Goal: Information Seeking & Learning: Check status

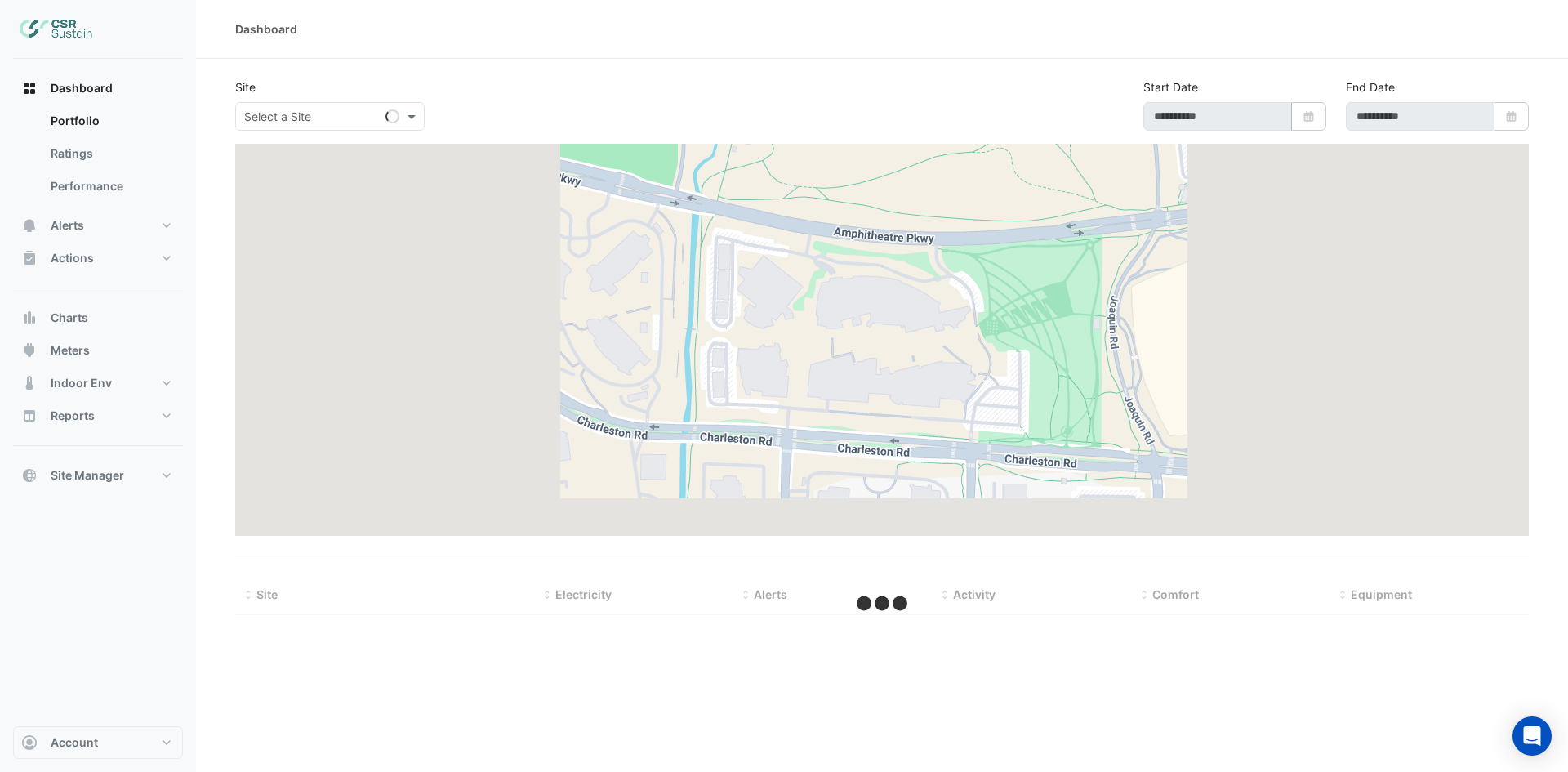
type input "**********"
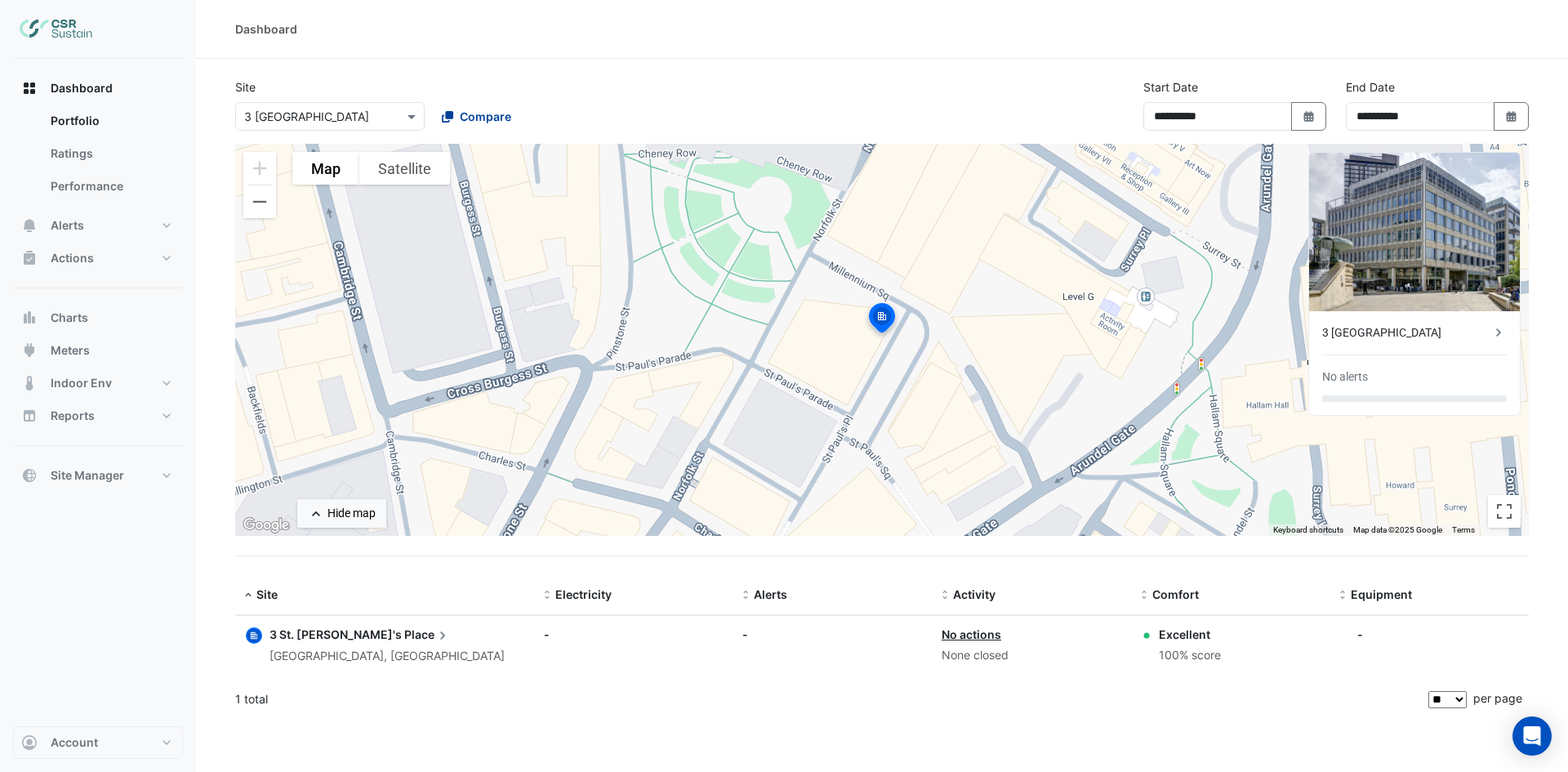
click at [473, 119] on span "Compare" at bounding box center [486, 116] width 52 height 18
click at [466, 194] on span "8 Exchange Quay" at bounding box center [498, 199] width 107 height 14
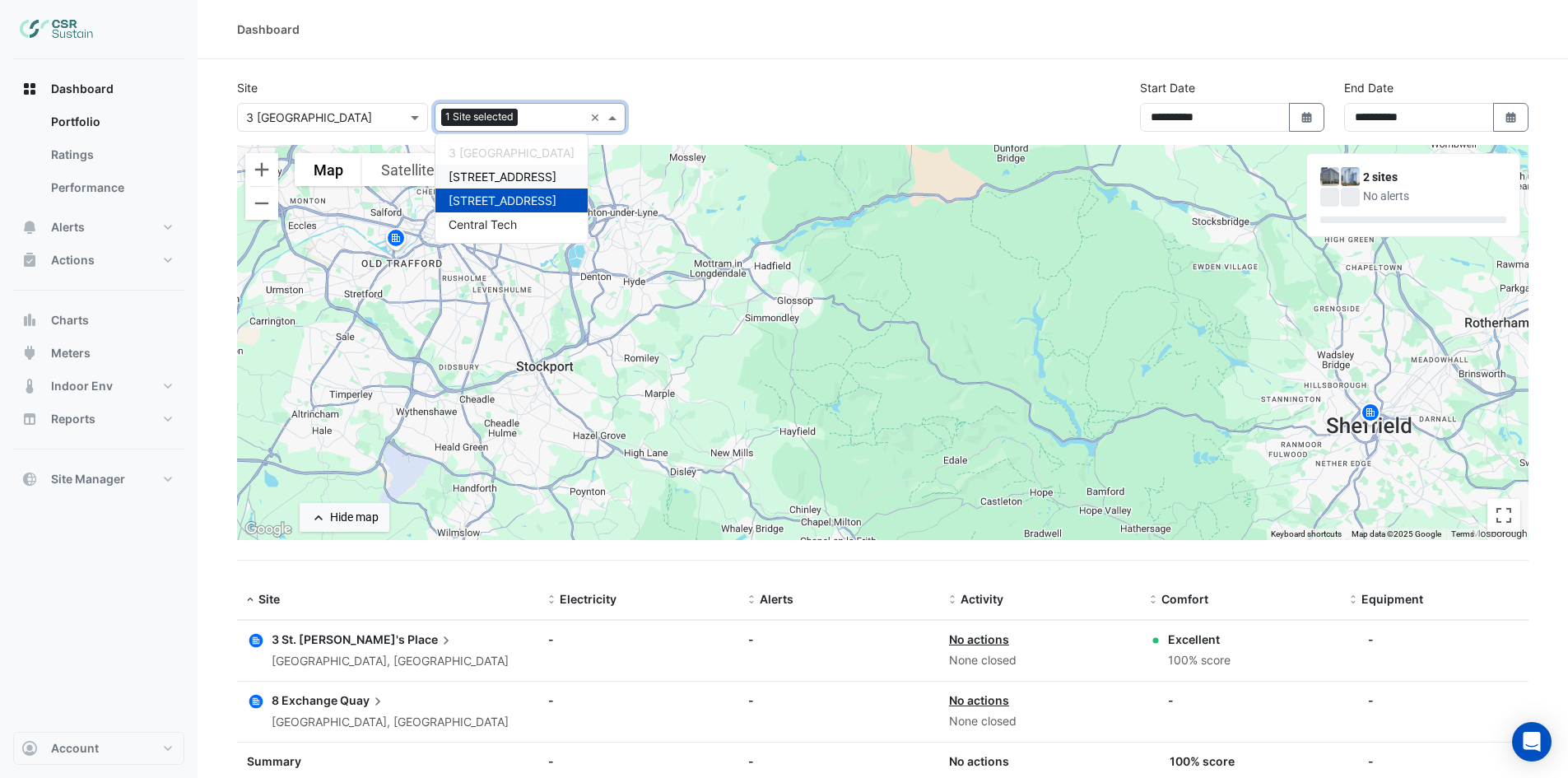
click at [478, 177] on span "[STREET_ADDRESS]" at bounding box center [502, 177] width 108 height 14
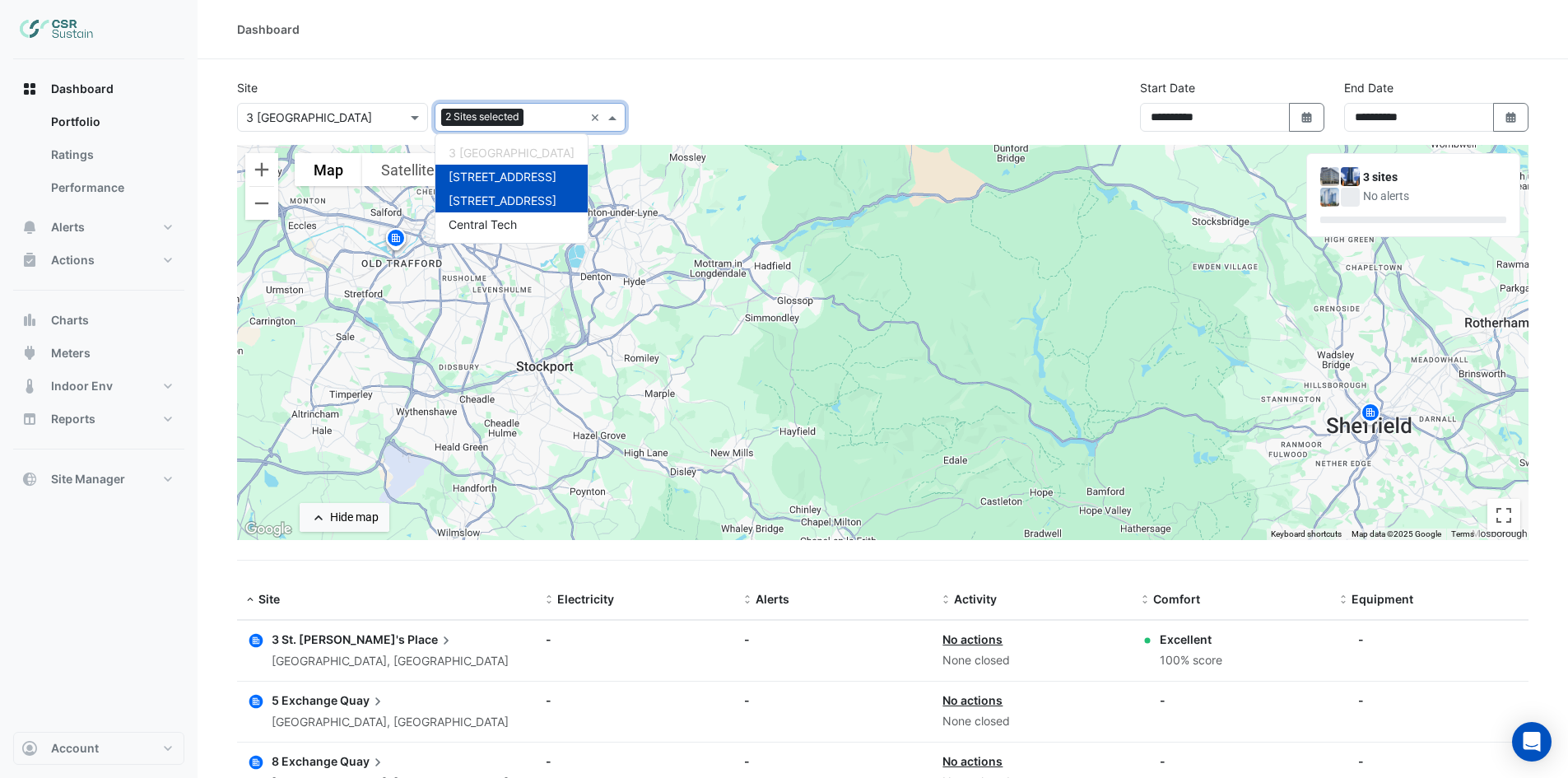
click at [903, 61] on section "**********" at bounding box center [882, 472] width 1370 height 826
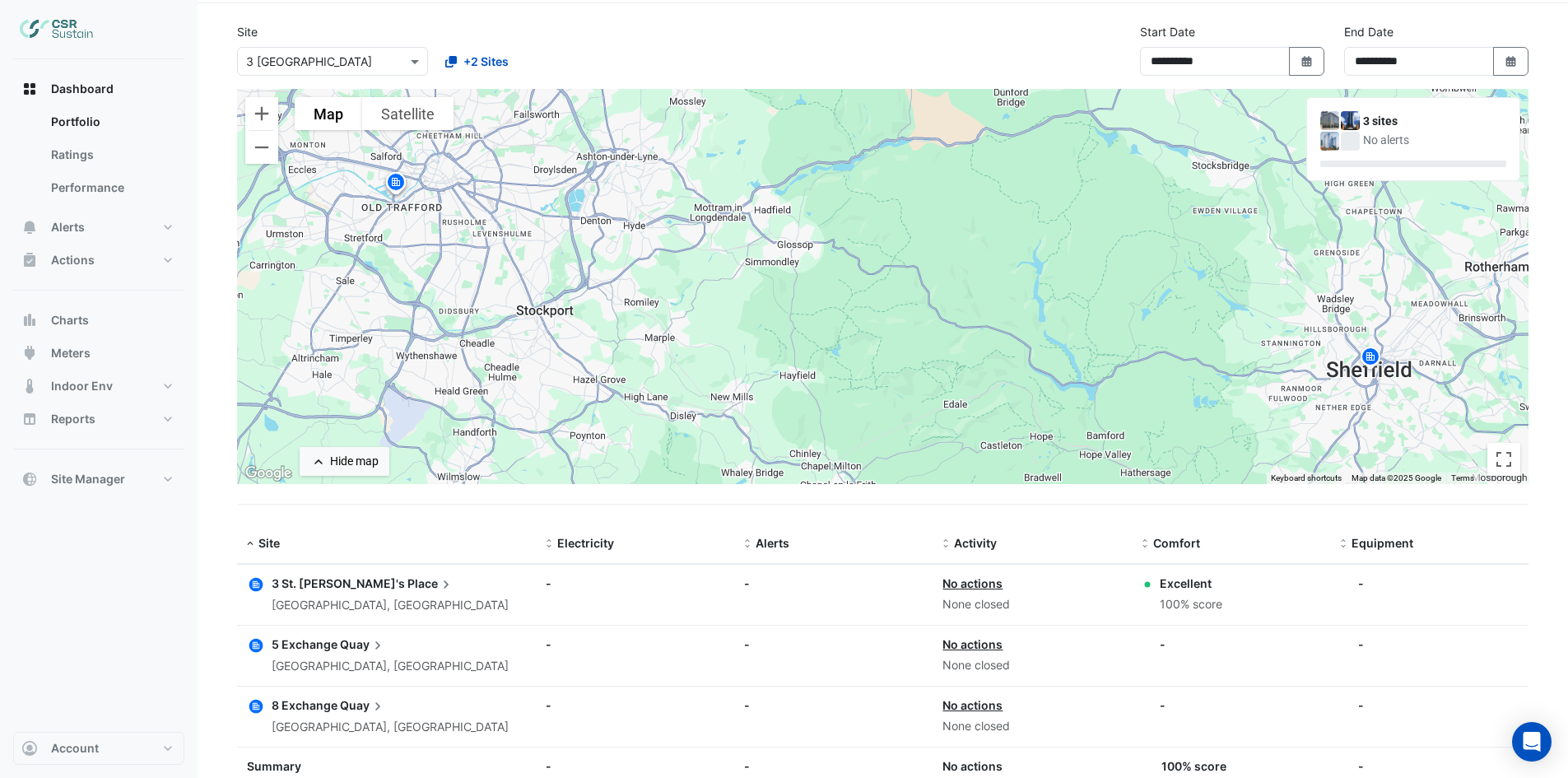
scroll to position [108, 0]
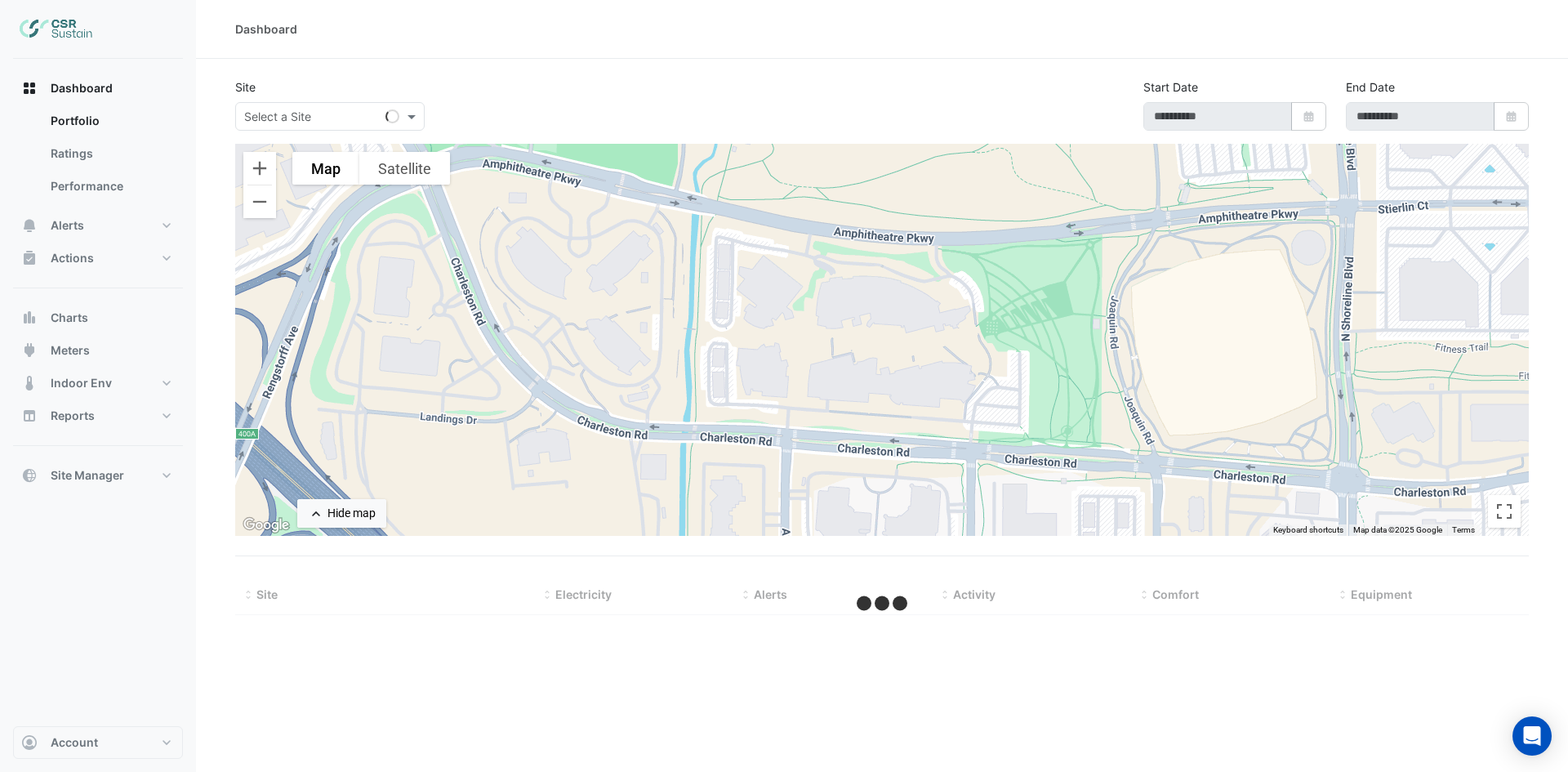
type input "**********"
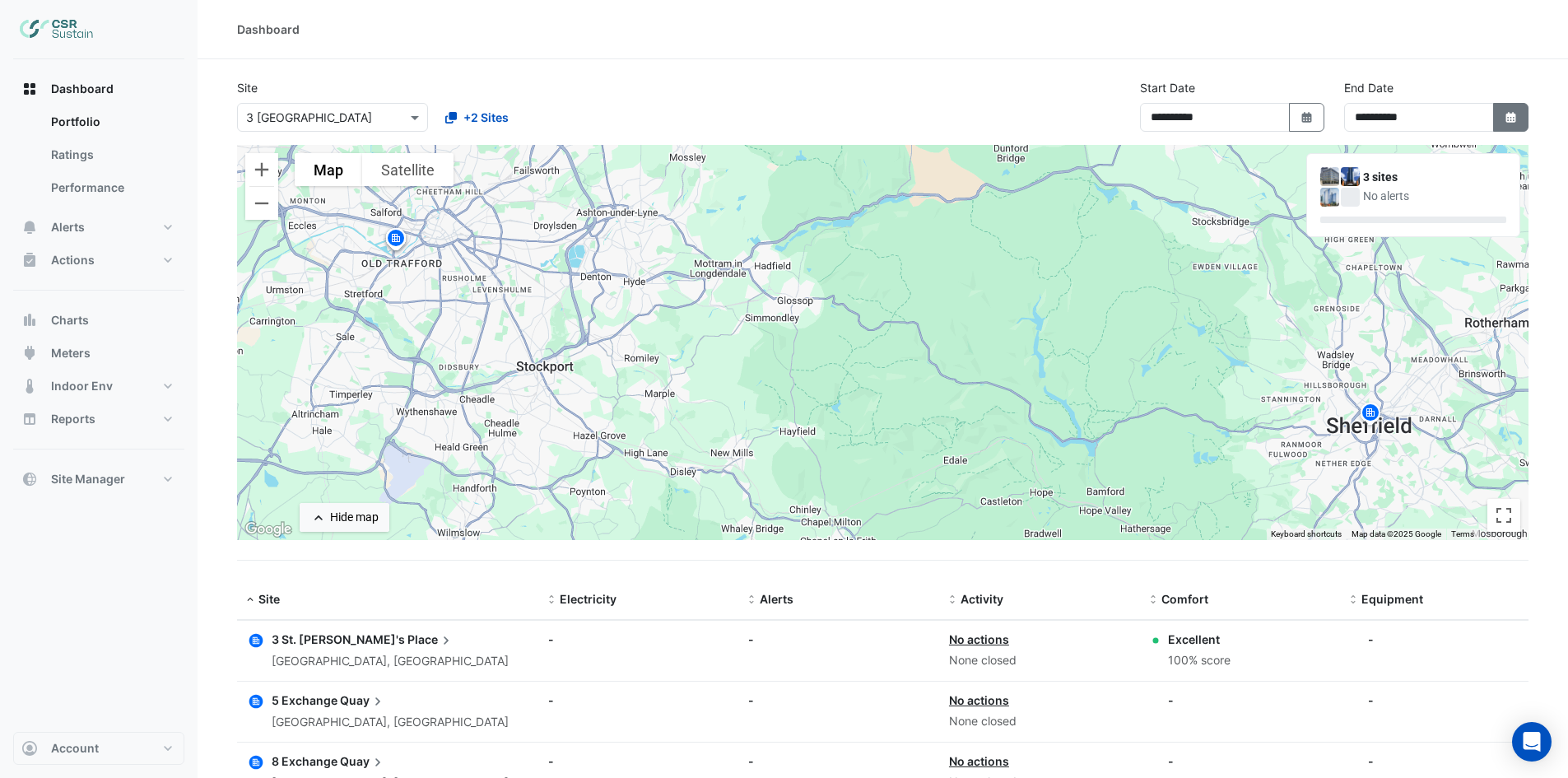
click at [1502, 113] on button "Select Date" at bounding box center [1511, 117] width 36 height 29
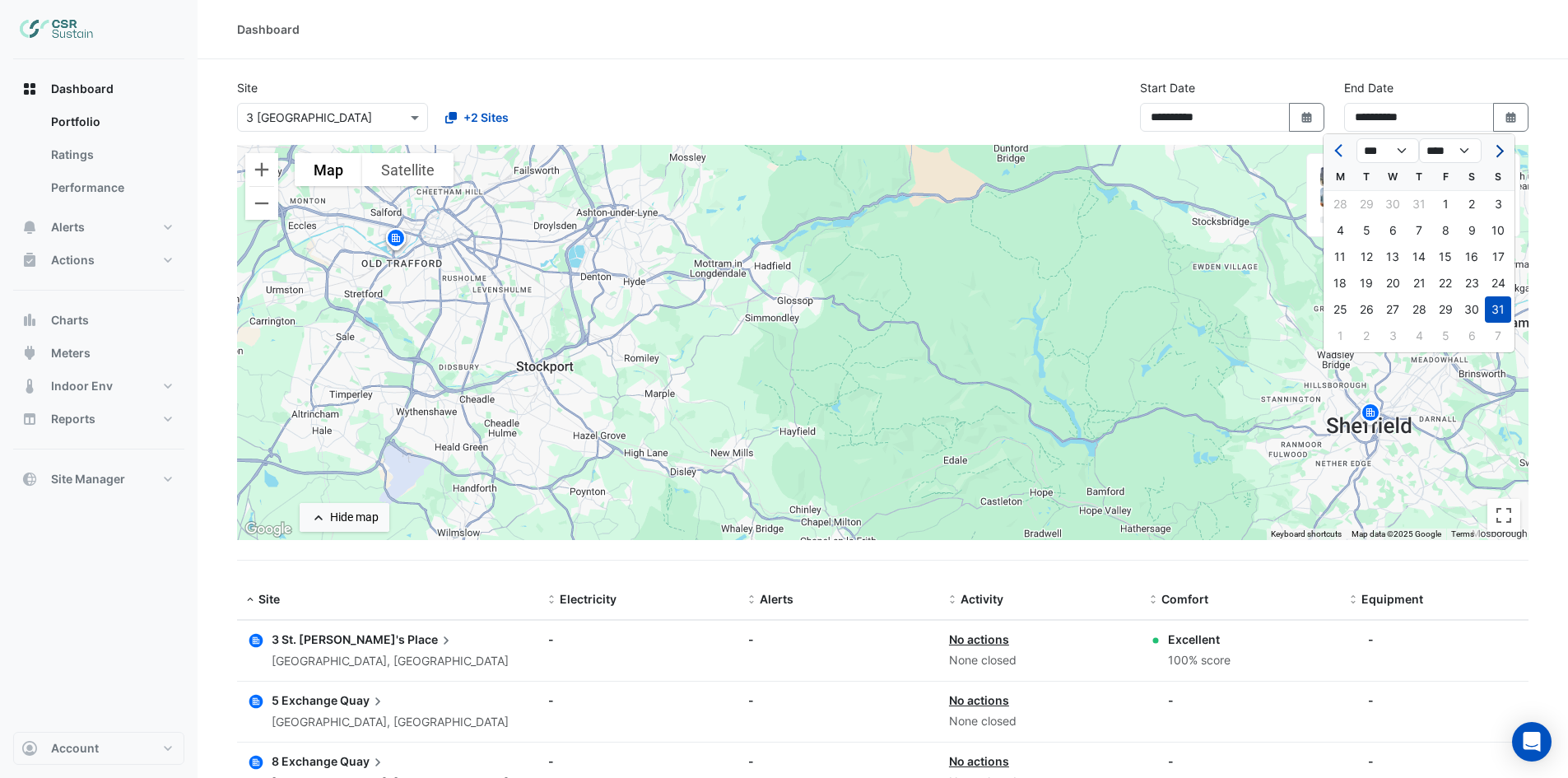
click at [1499, 148] on span "Next month" at bounding box center [1497, 151] width 13 height 13
select select "*"
click at [1370, 304] on div "30" at bounding box center [1366, 309] width 26 height 26
type input "**********"
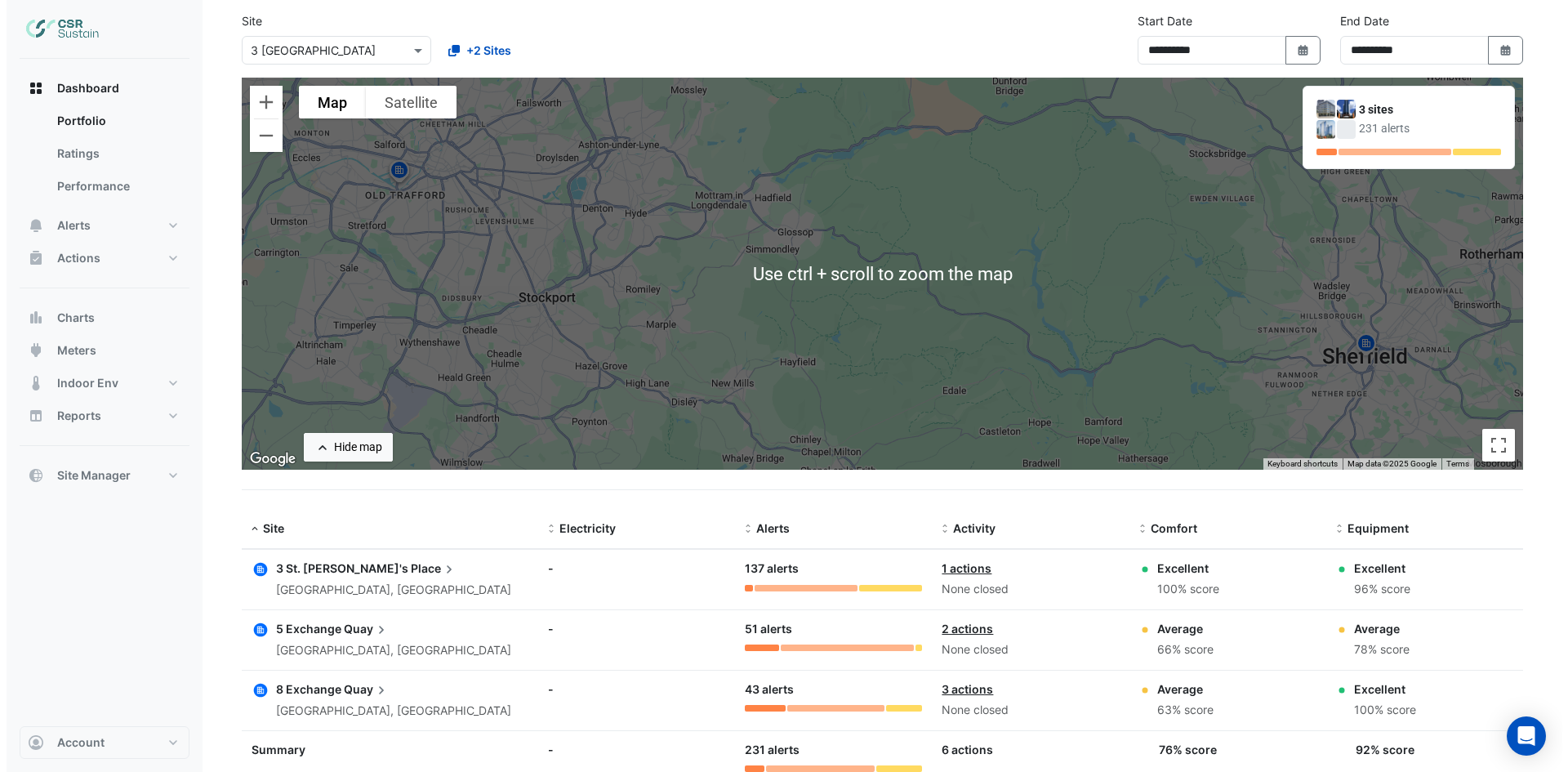
scroll to position [120, 0]
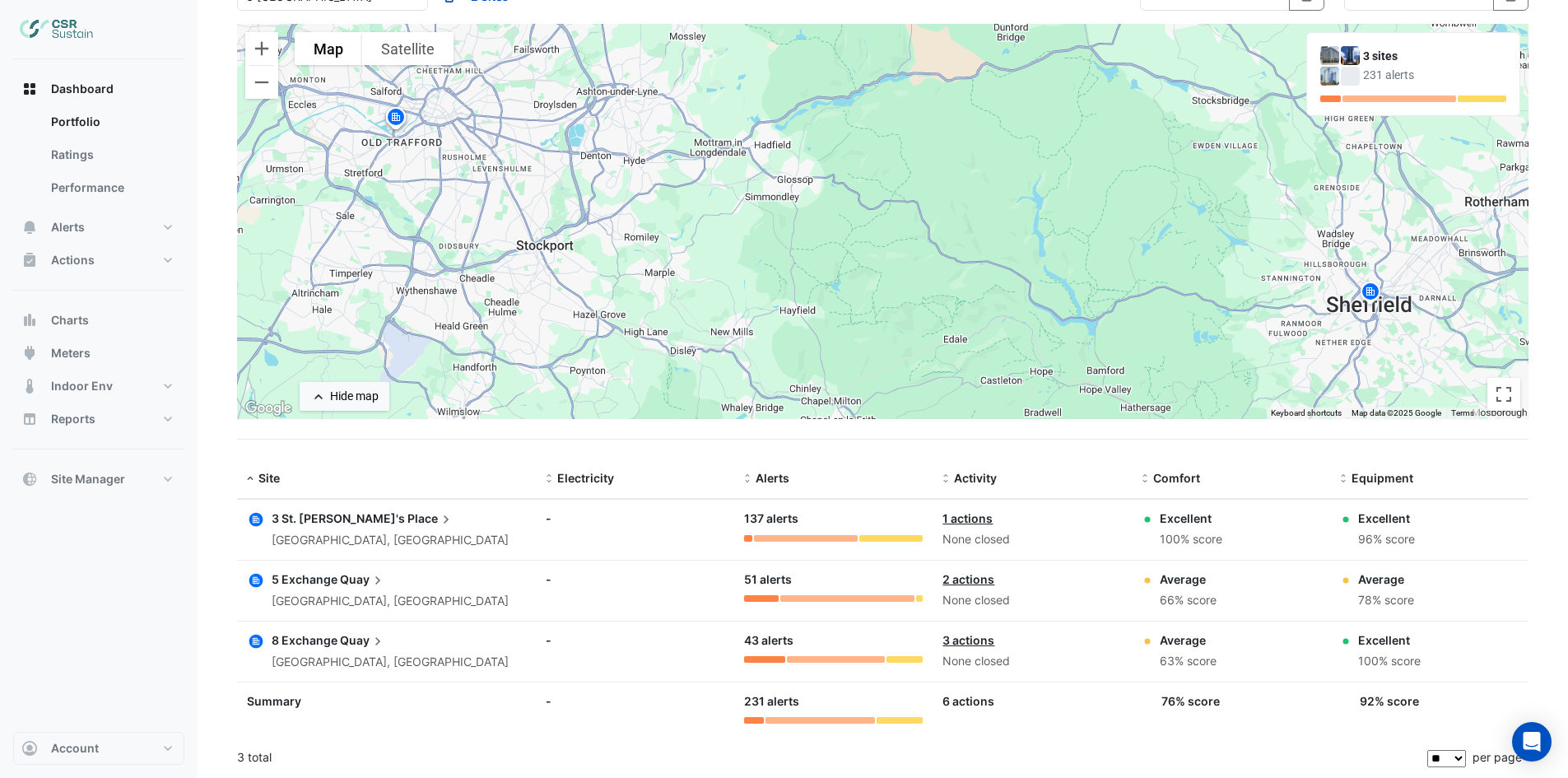
click at [333, 578] on span "5 Exchange" at bounding box center [305, 579] width 66 height 14
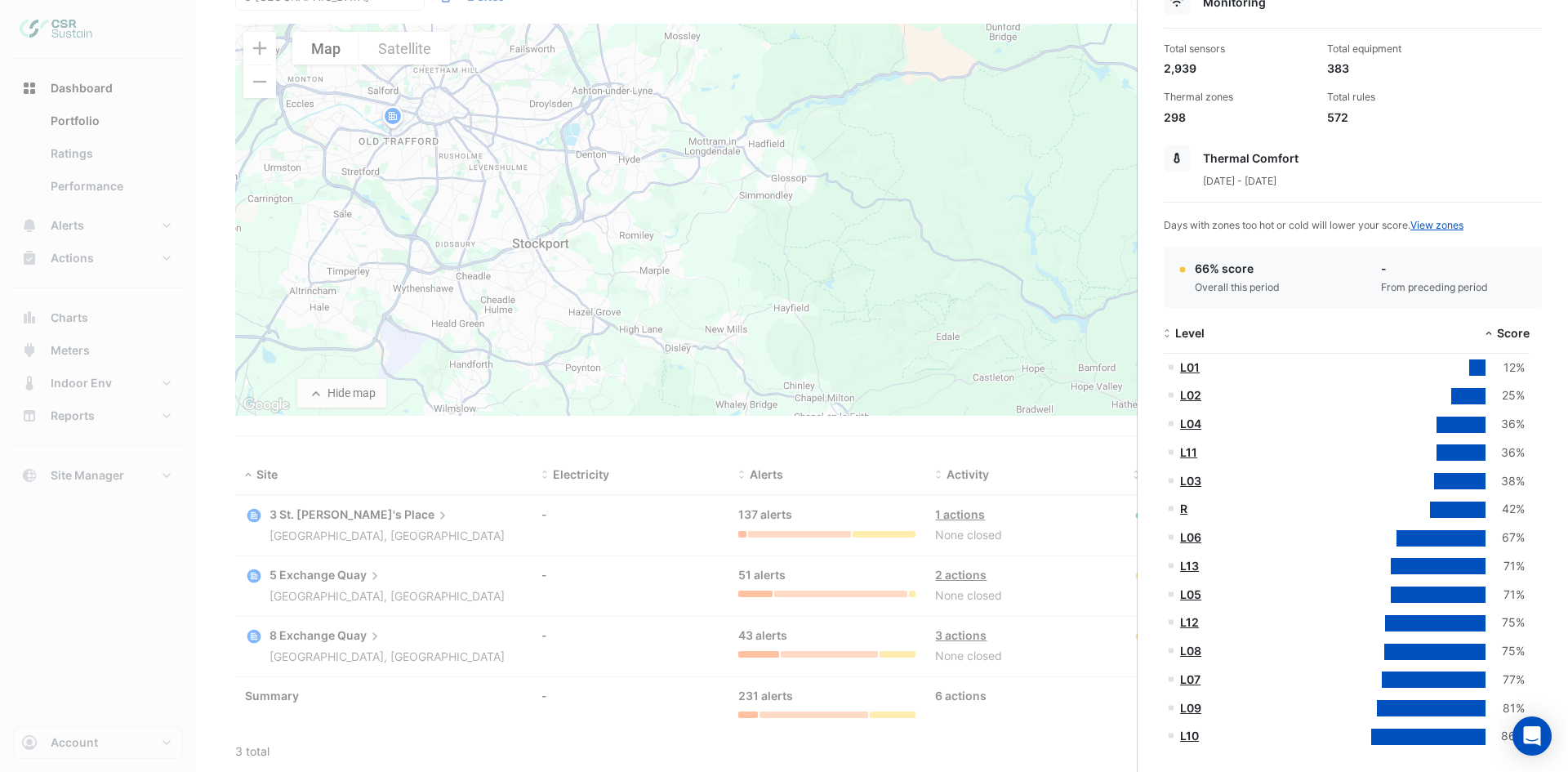
scroll to position [164, 0]
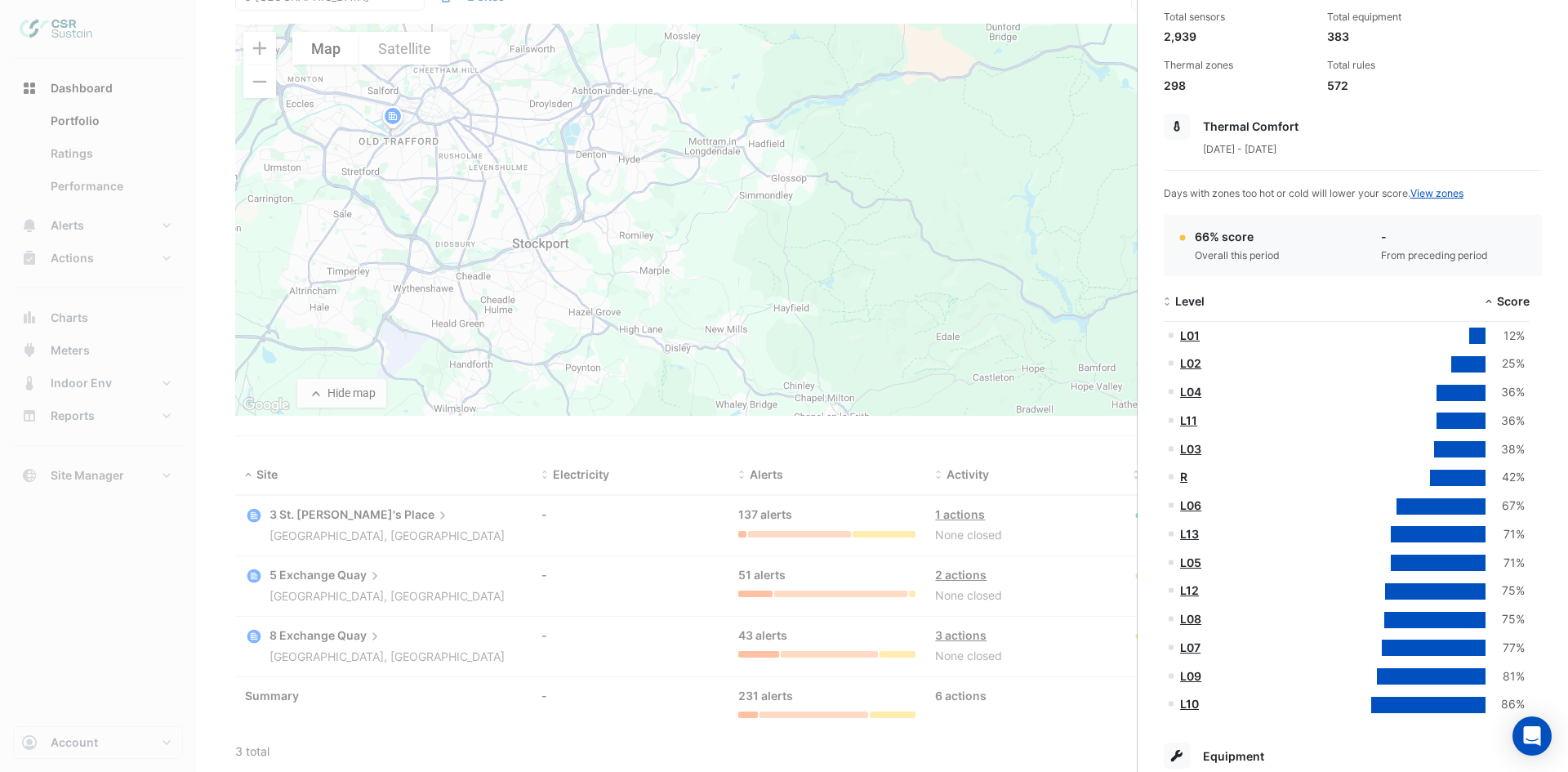
click at [1188, 337] on link "L01" at bounding box center [1189, 335] width 19 height 14
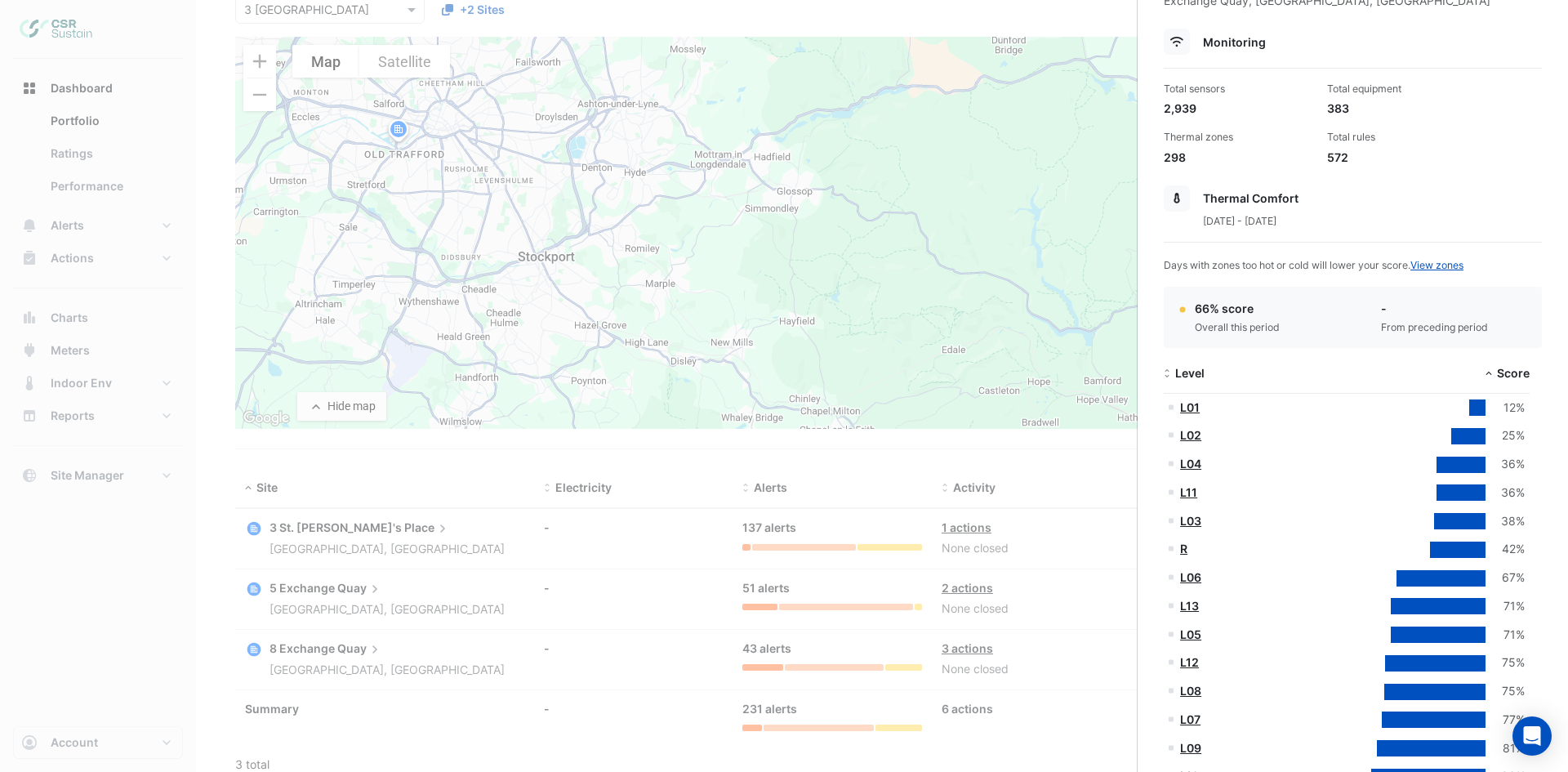
scroll to position [164, 0]
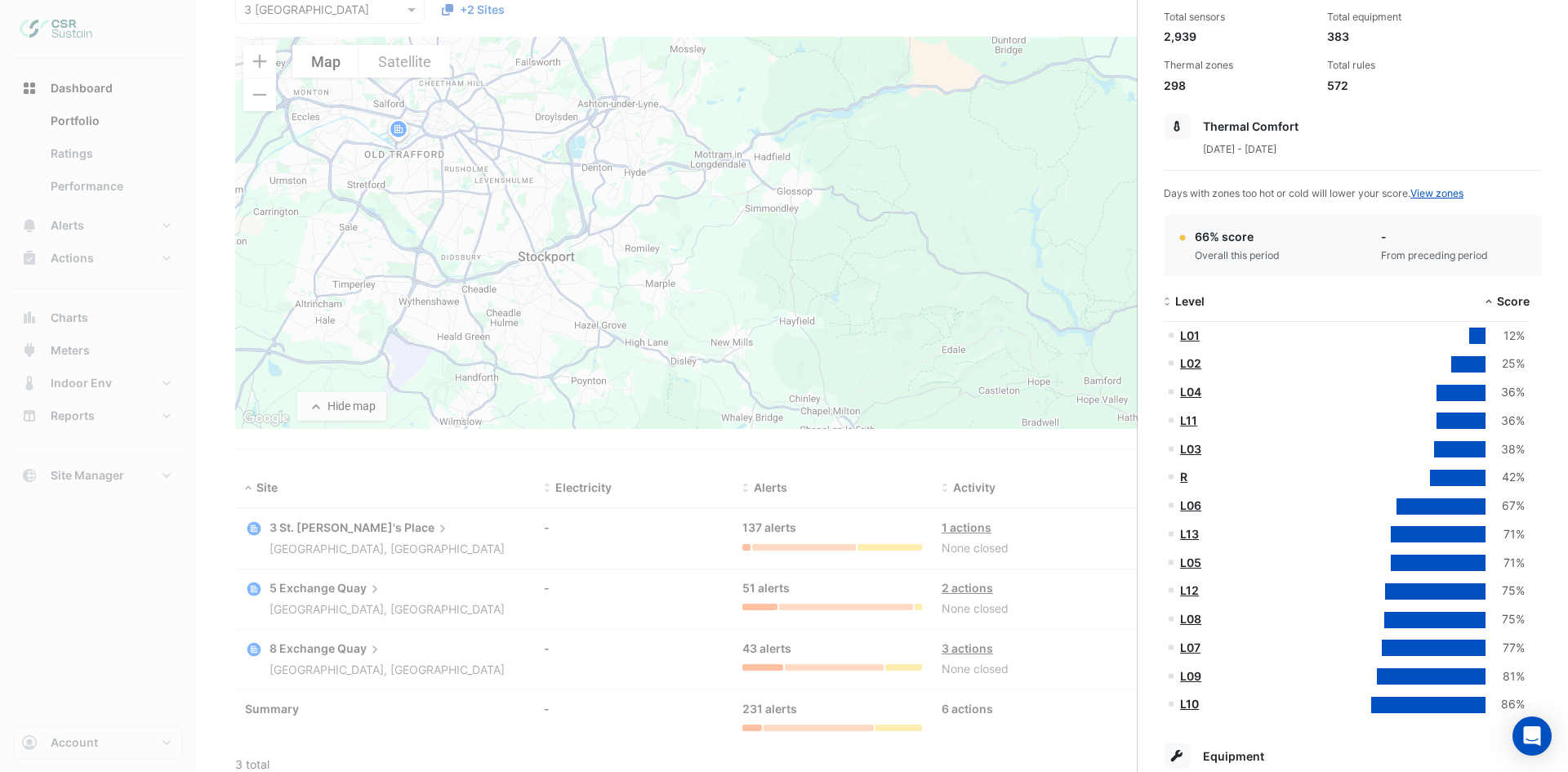
click at [1182, 702] on link "L10" at bounding box center [1189, 704] width 19 height 14
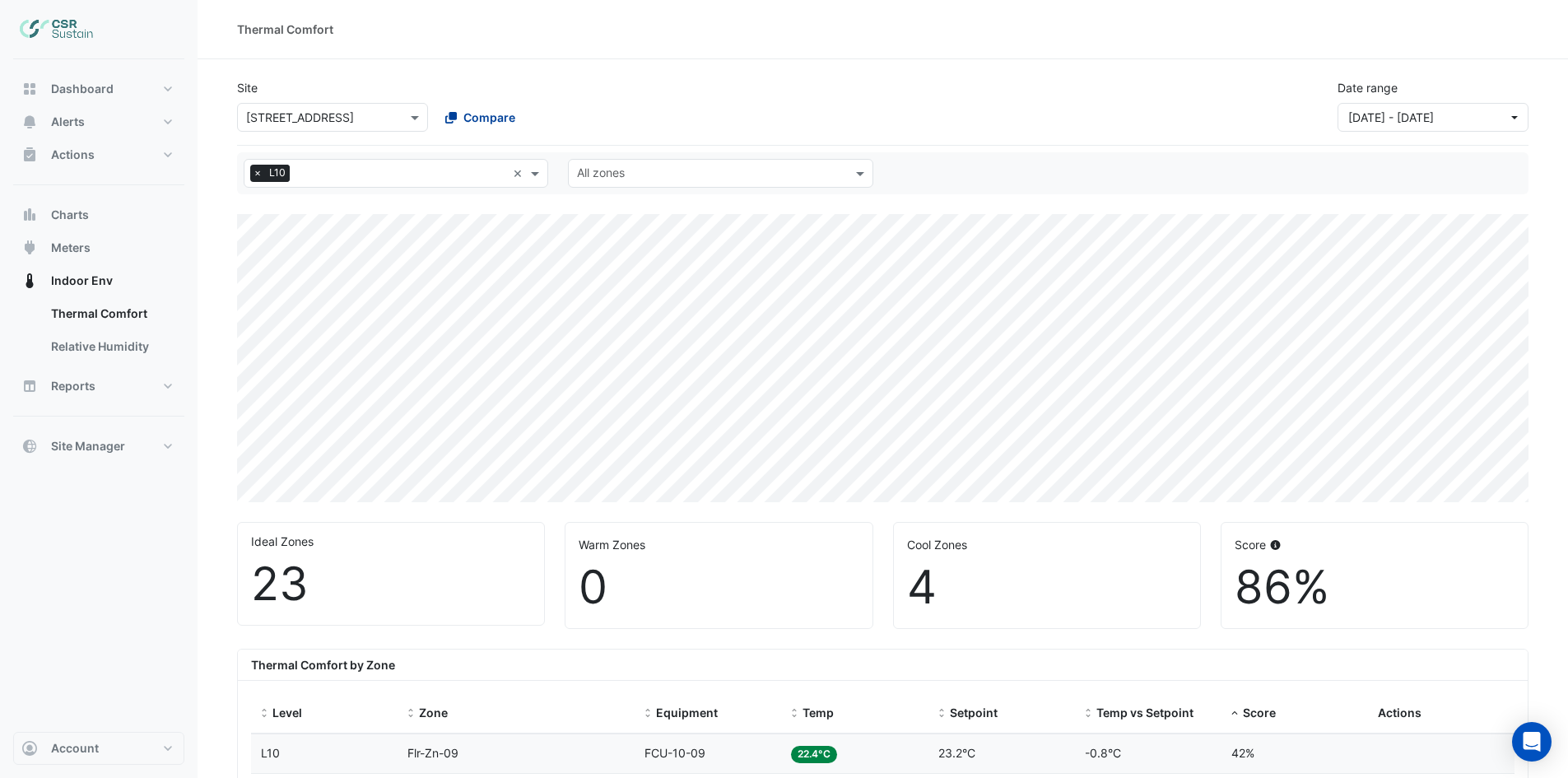
click at [474, 106] on button "Compare" at bounding box center [480, 117] width 92 height 29
click at [522, 192] on div "8 Exchange Quay" at bounding box center [511, 200] width 152 height 24
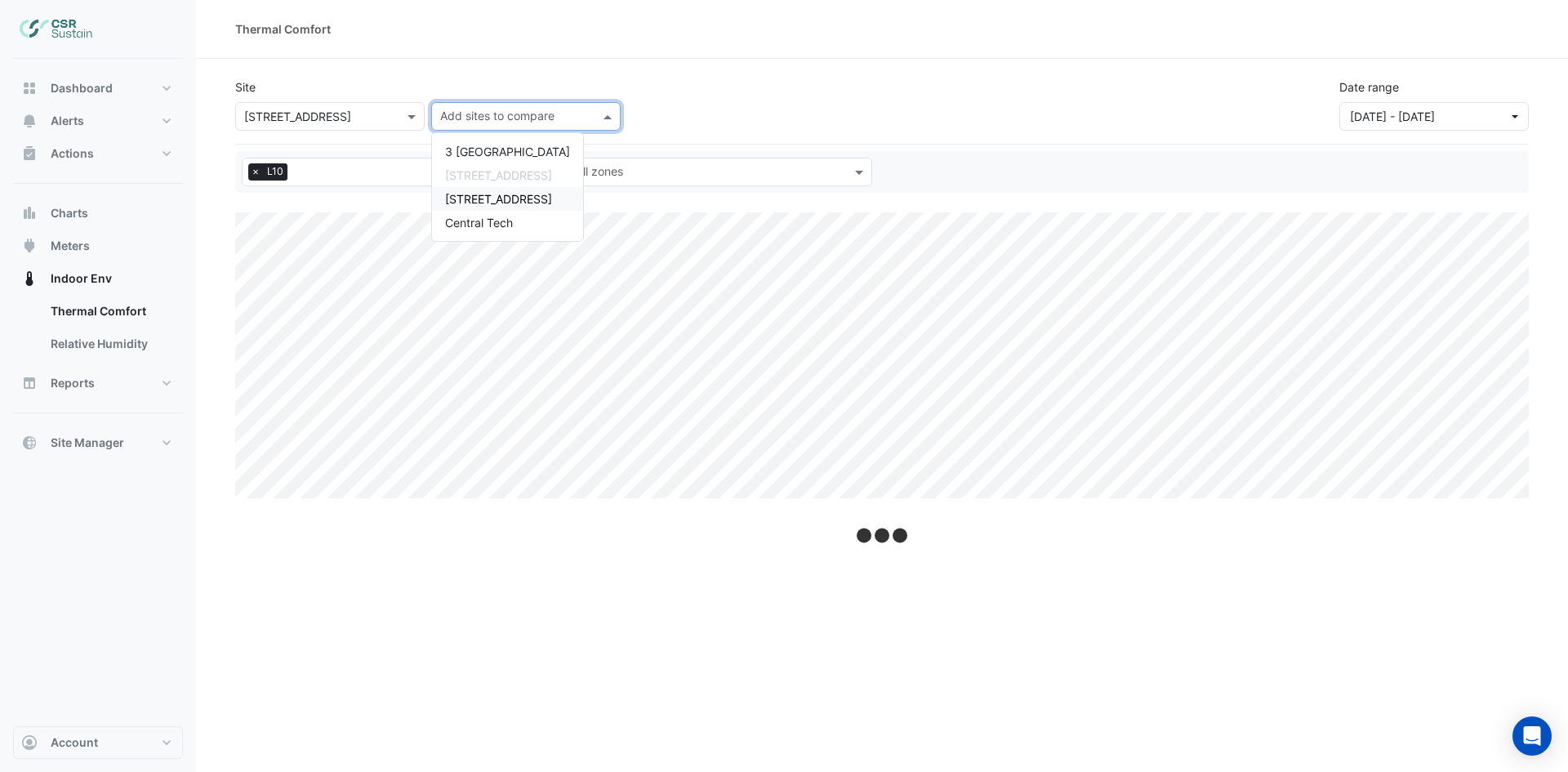
click at [497, 34] on div "Thermal Comfort" at bounding box center [882, 28] width 1293 height 18
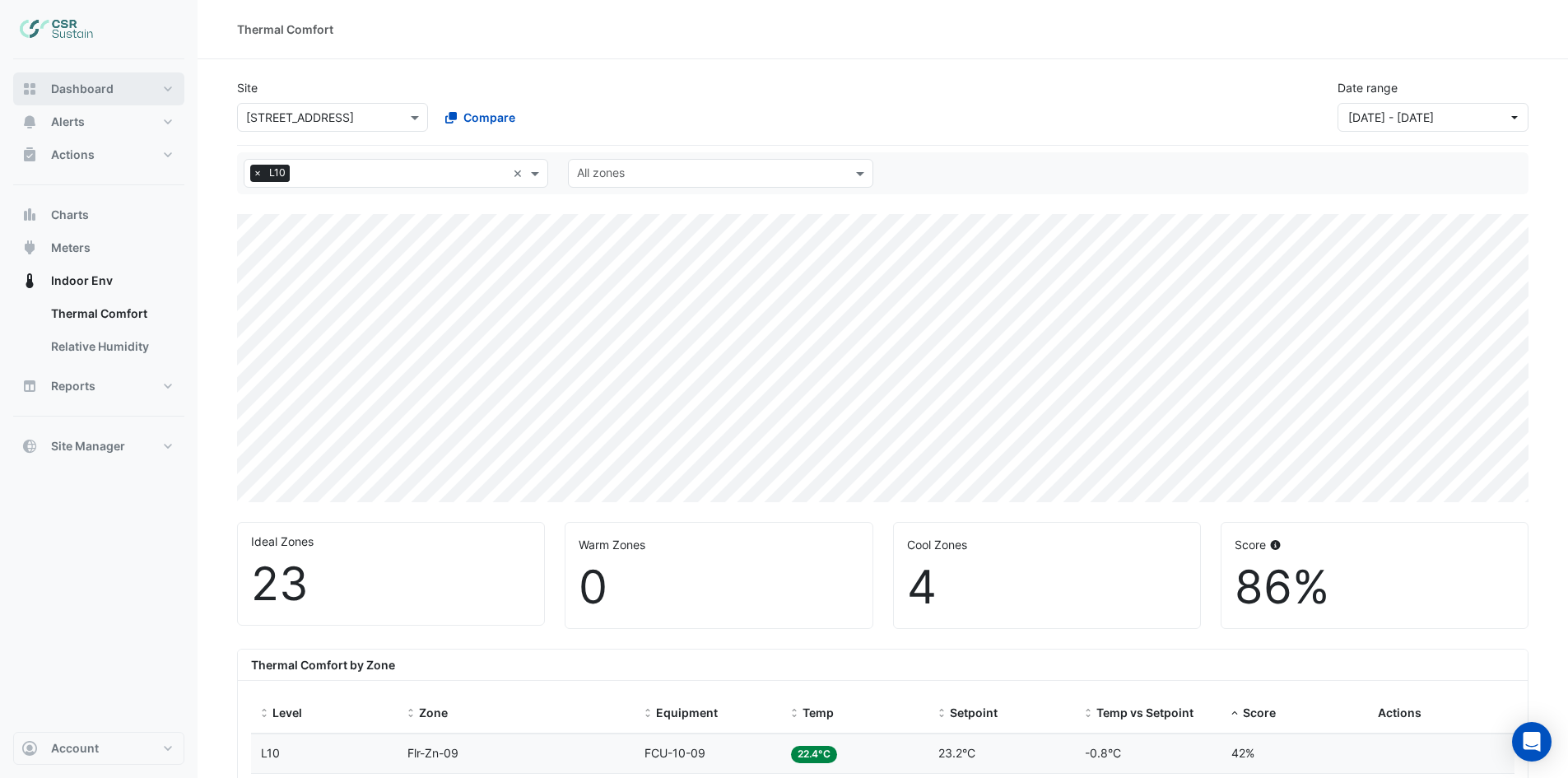
click at [68, 88] on span "Dashboard" at bounding box center [82, 89] width 62 height 17
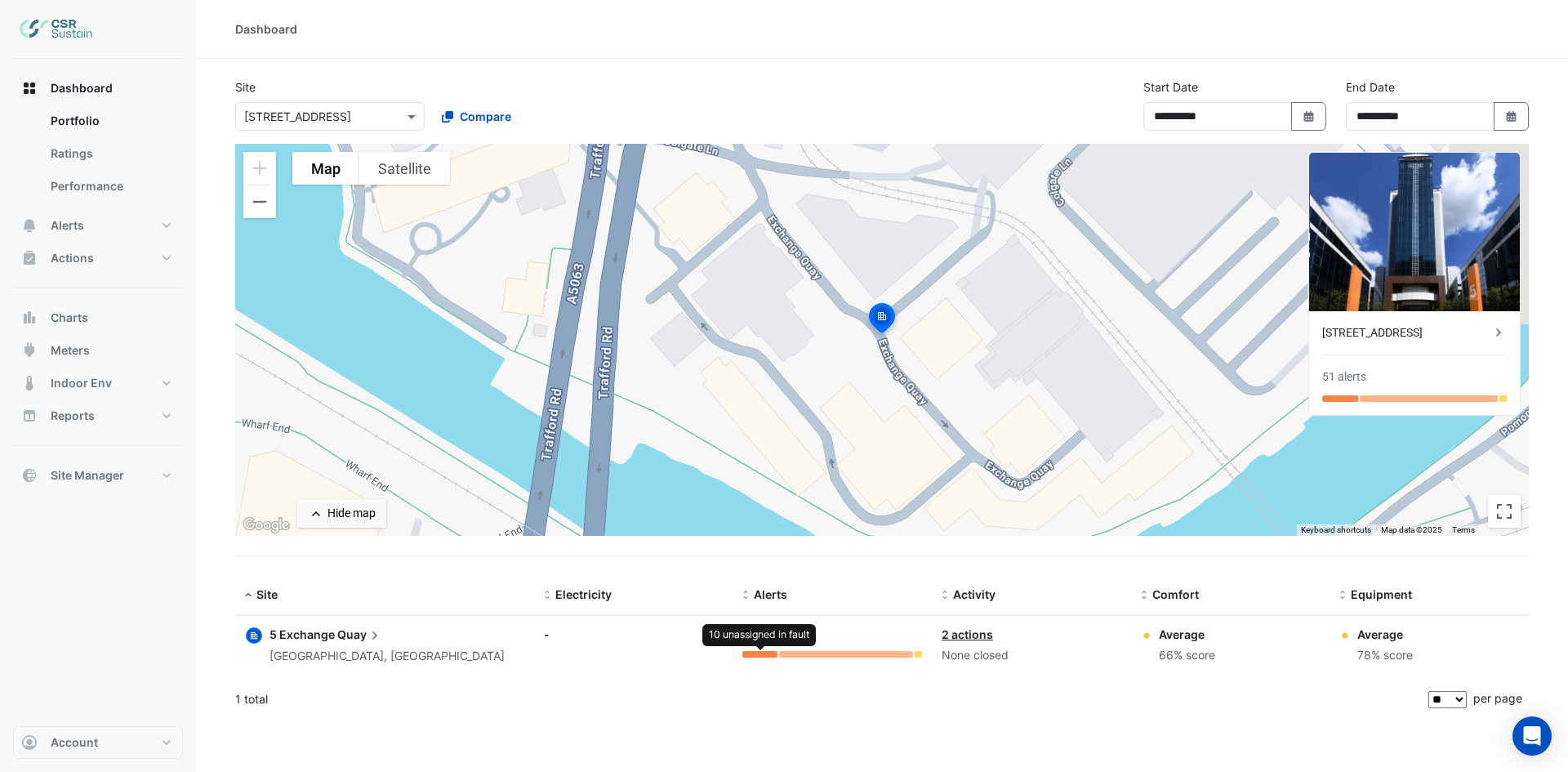
click at [751, 651] on div at bounding box center [759, 654] width 34 height 7
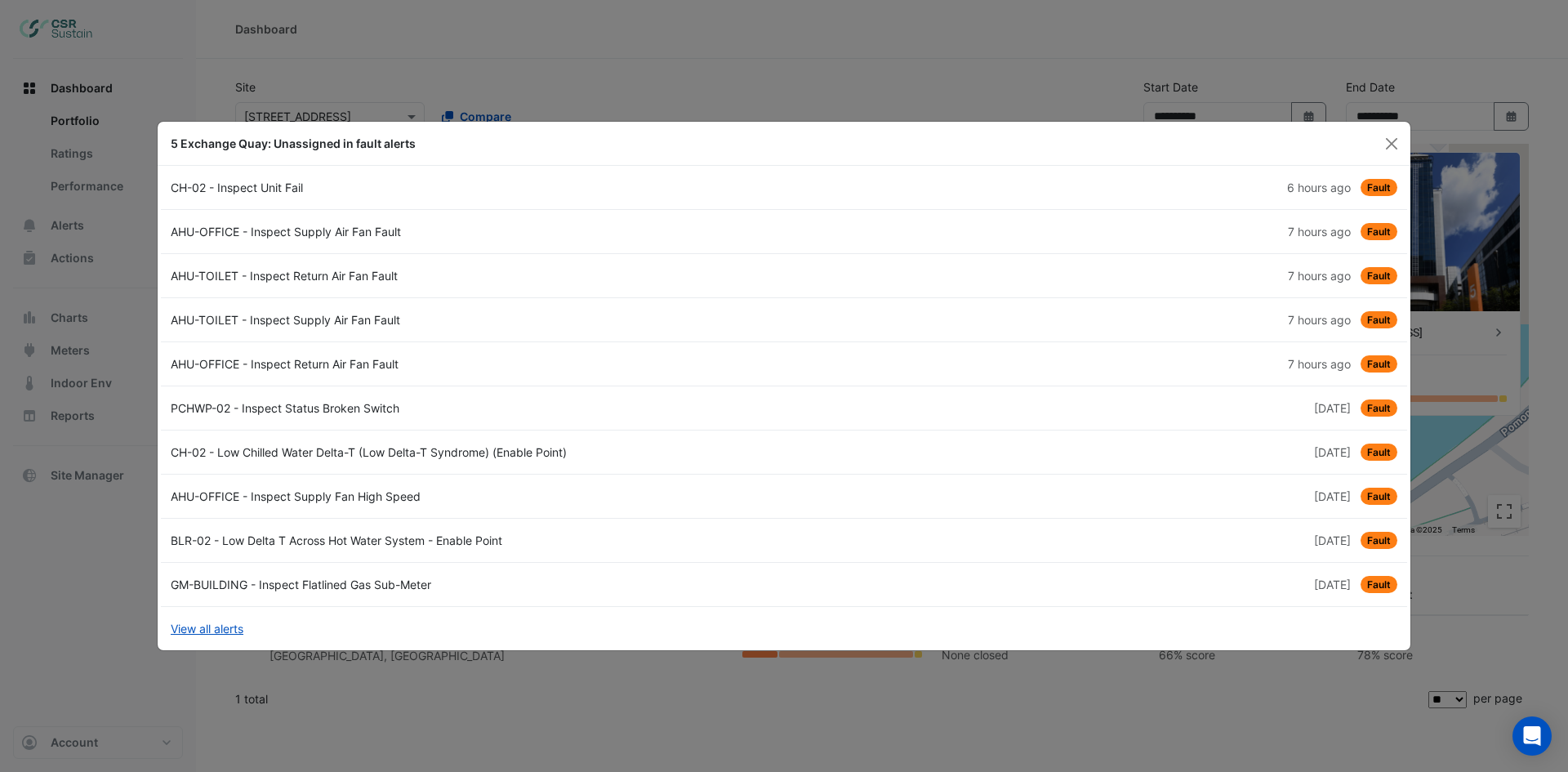
click at [397, 456] on div "CH-02 - Low Chilled Water Delta-T (Low Delta-T Syndrome) (Enable Point)" at bounding box center [472, 452] width 623 height 18
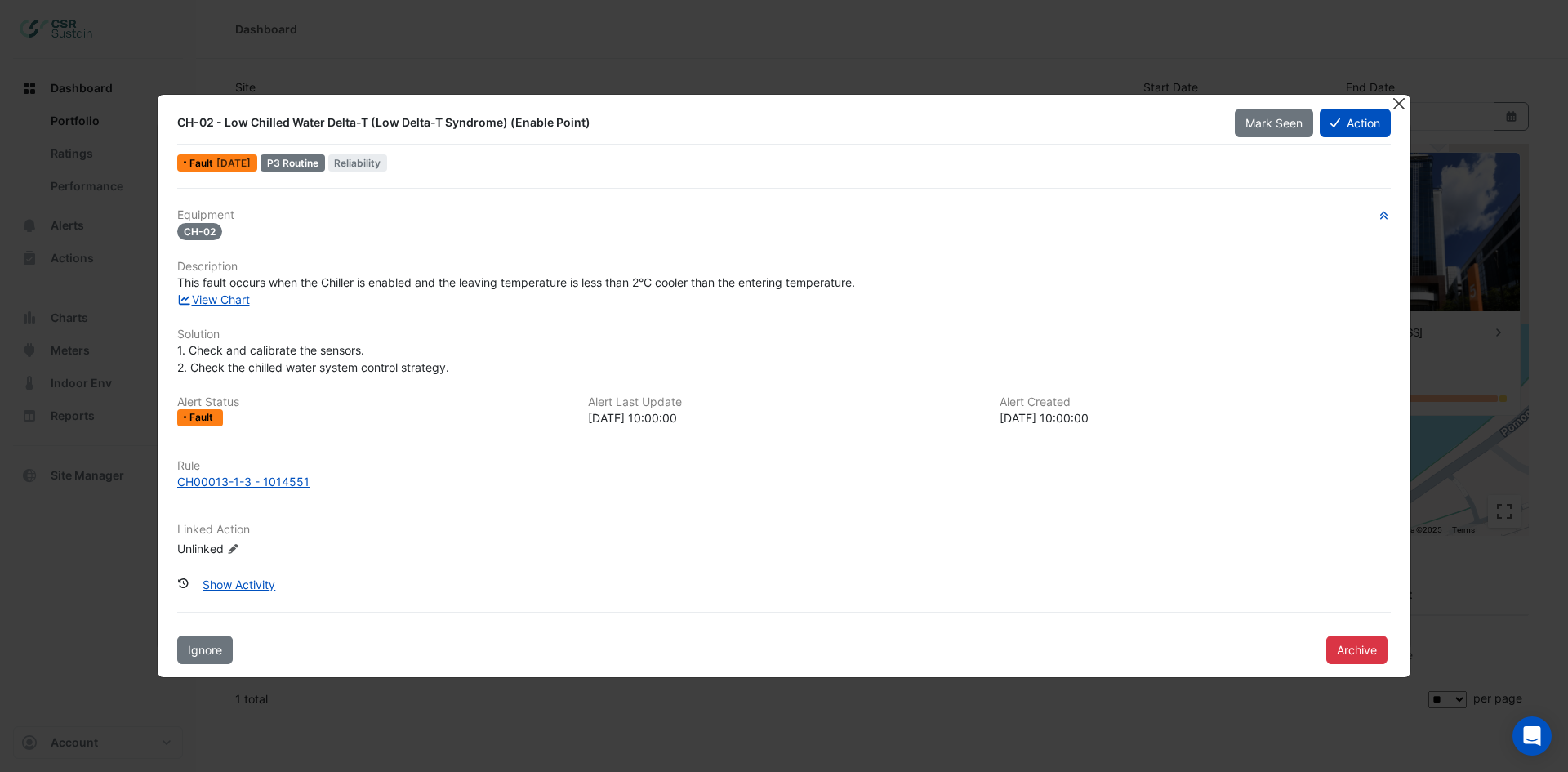
click at [1399, 100] on button "Close" at bounding box center [1398, 103] width 18 height 18
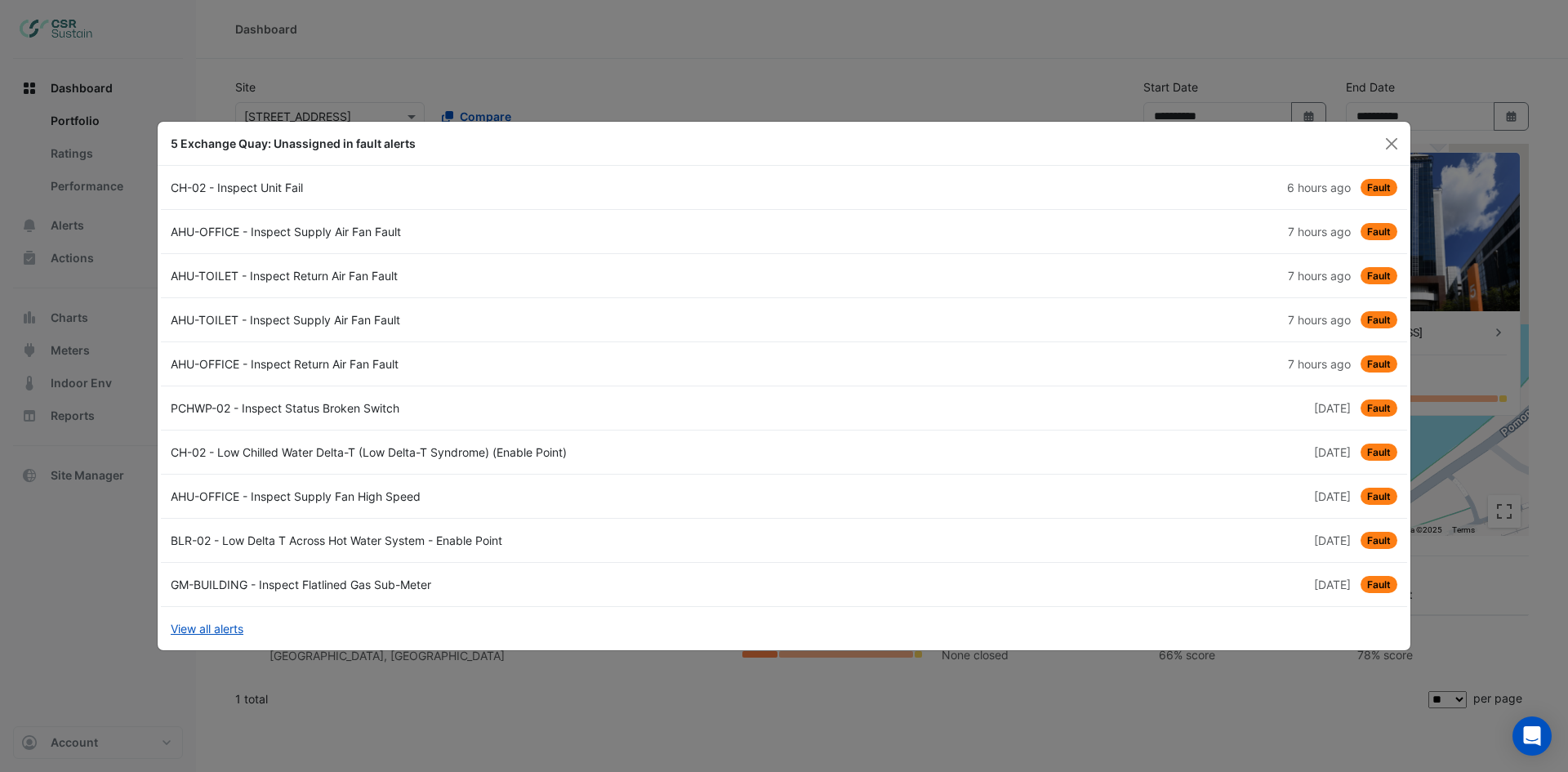
click at [323, 495] on div "AHU-OFFICE - Inspect Supply Fan High Speed" at bounding box center [472, 496] width 623 height 18
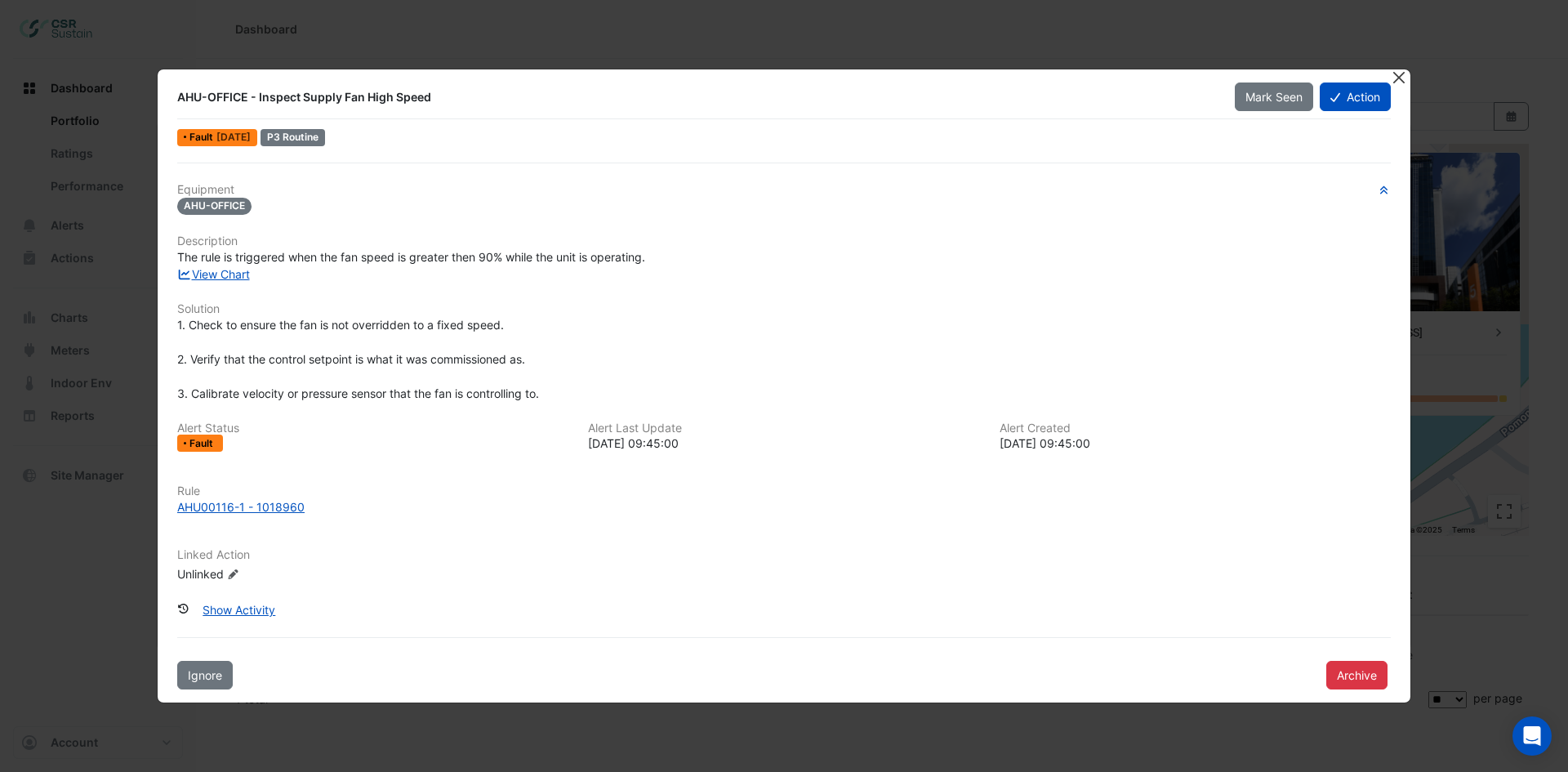
click at [1402, 72] on button "Close" at bounding box center [1398, 78] width 18 height 18
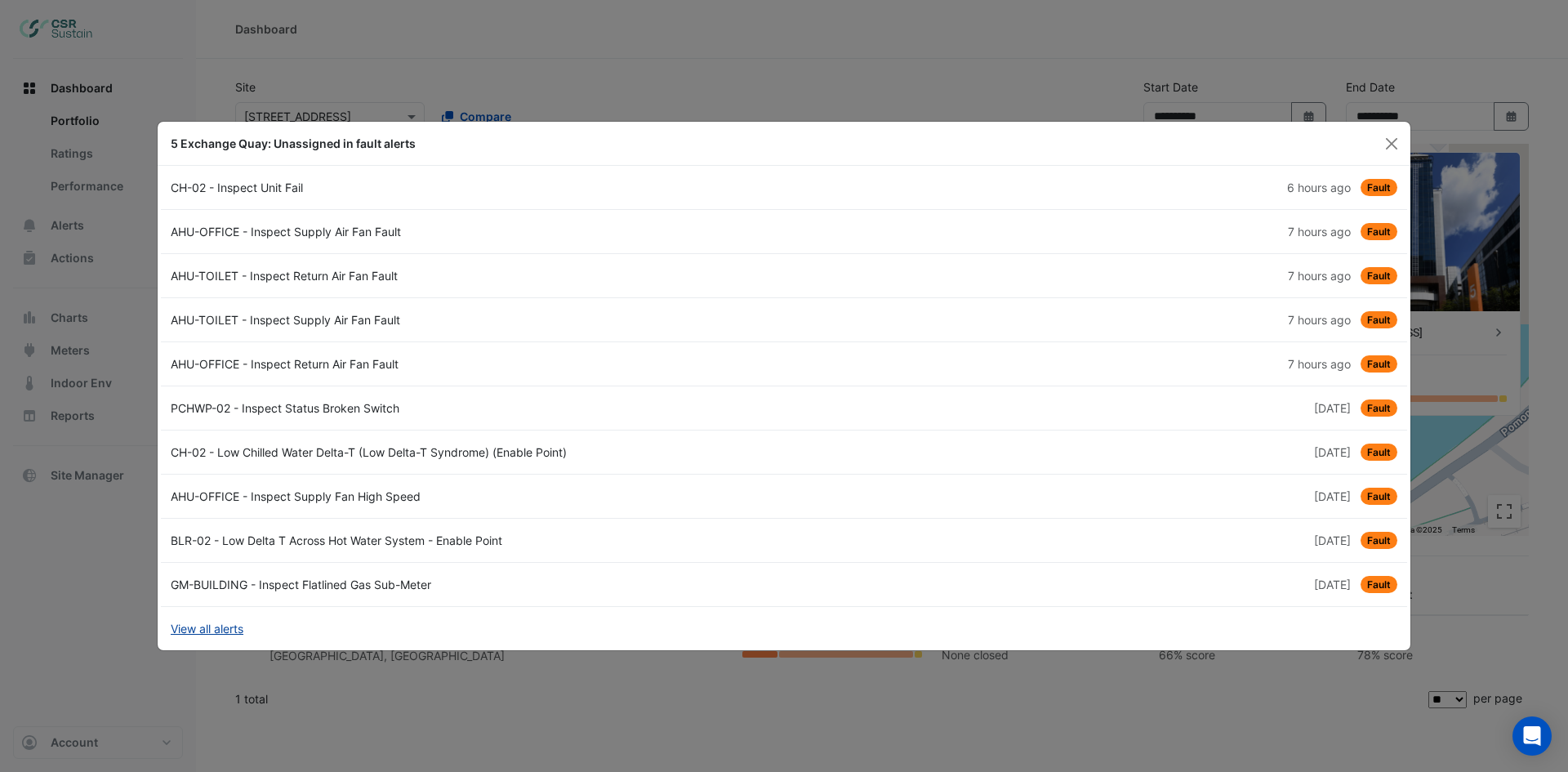
click at [204, 631] on link "View all alerts" at bounding box center [206, 628] width 73 height 18
click at [1394, 145] on button "Close" at bounding box center [1391, 144] width 24 height 24
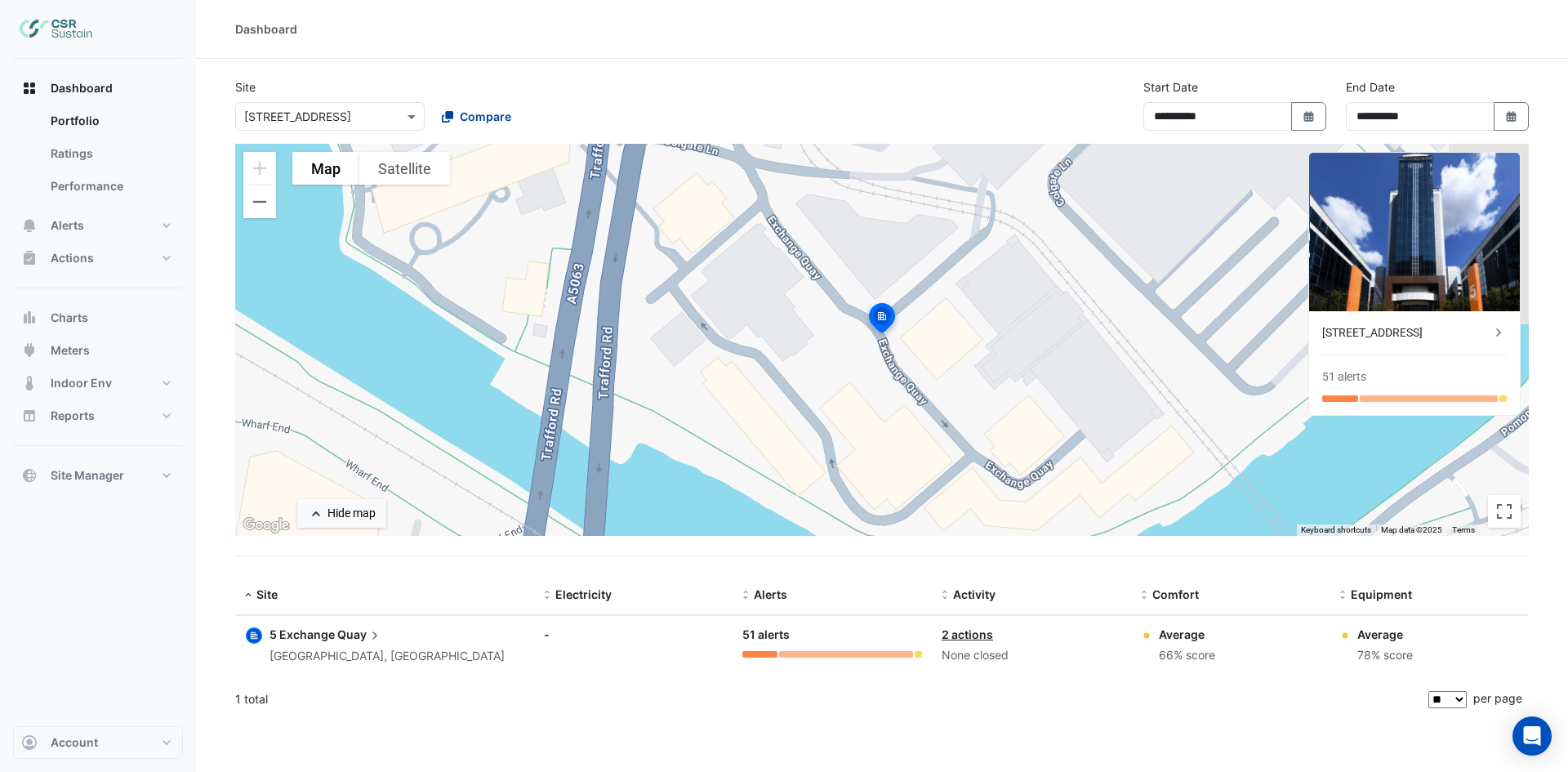
click at [477, 107] on button "Compare" at bounding box center [476, 116] width 91 height 28
click at [473, 189] on div "8 Exchange Quay" at bounding box center [507, 199] width 151 height 23
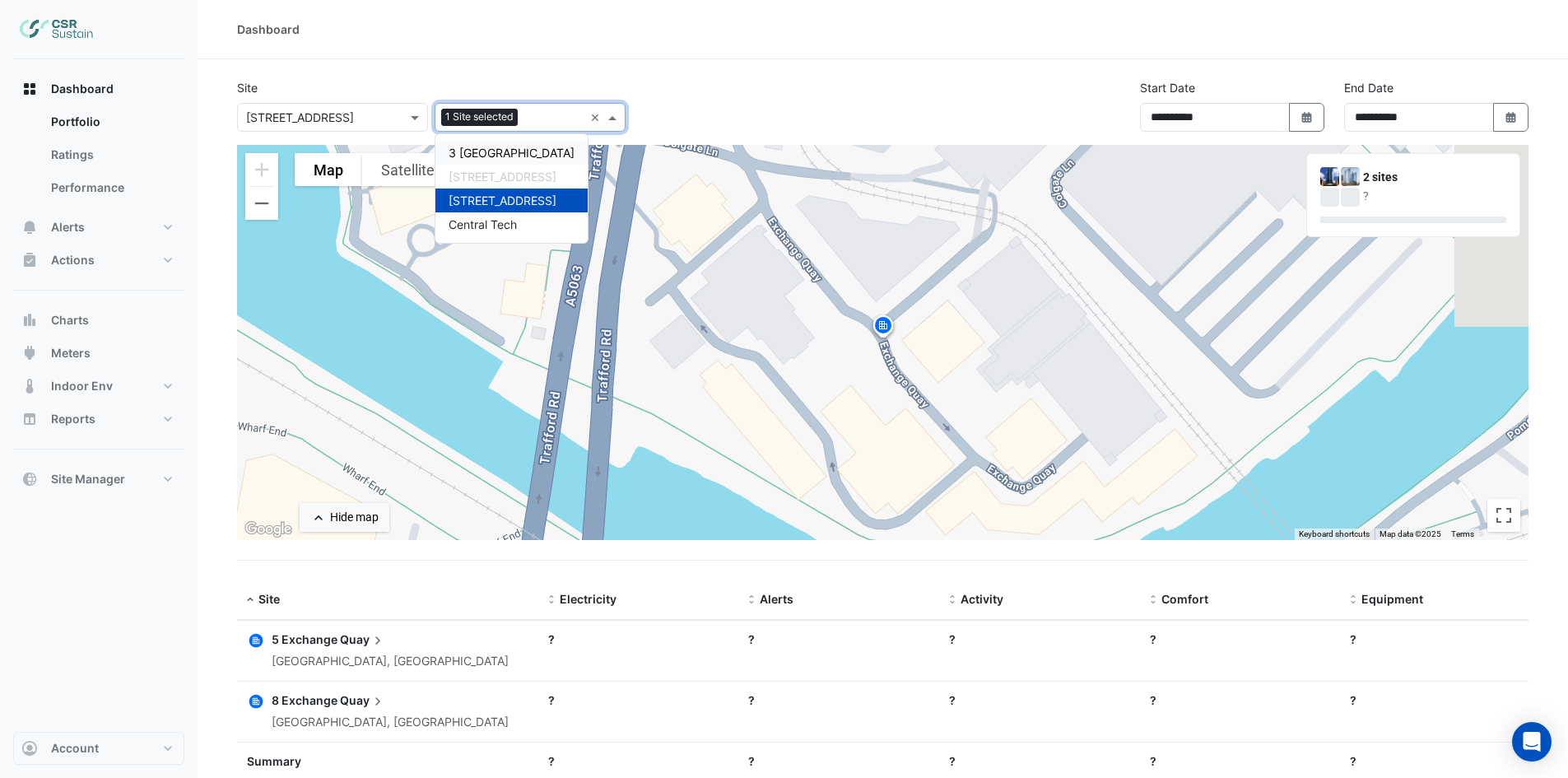
click at [486, 140] on div "3 St. Paul's Place 5 Exchange Quay 8 Exchange Quay Central Tech" at bounding box center [511, 188] width 152 height 108
click at [486, 149] on div "3 St. Paul's Place" at bounding box center [511, 152] width 152 height 24
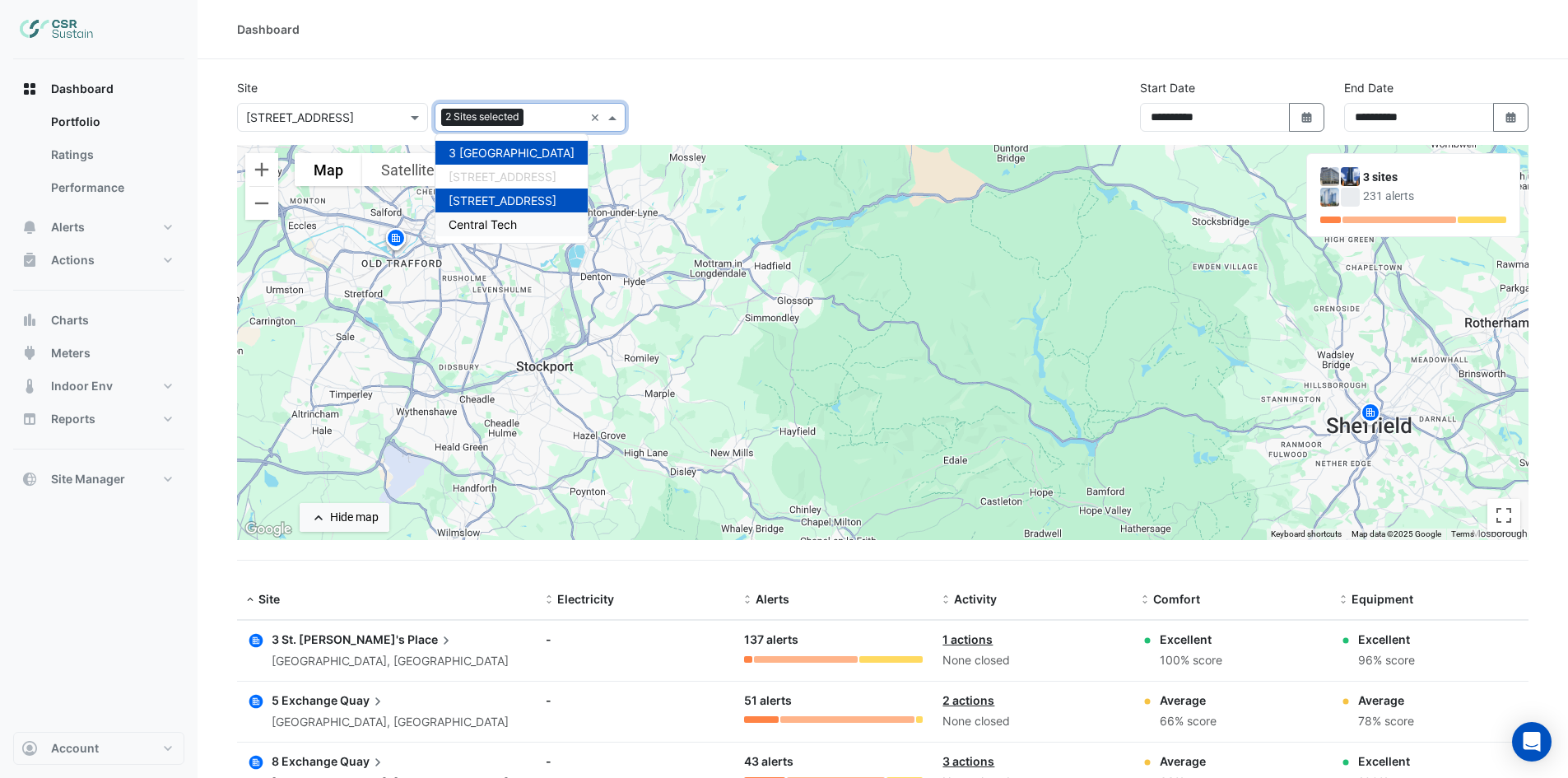
click at [500, 225] on span "Central Tech" at bounding box center [482, 224] width 68 height 14
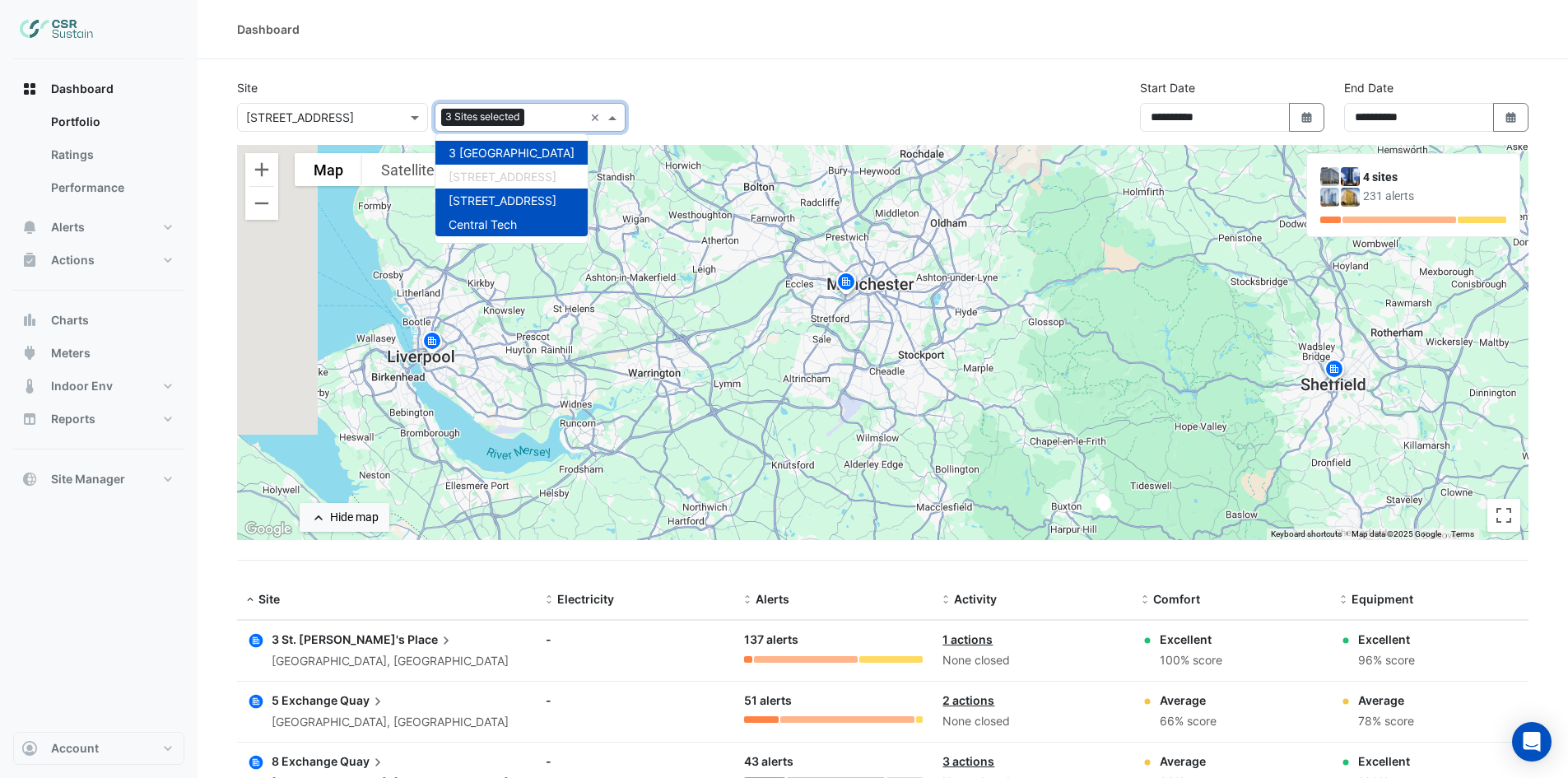
click at [792, 94] on div "**********" at bounding box center [882, 112] width 1311 height 66
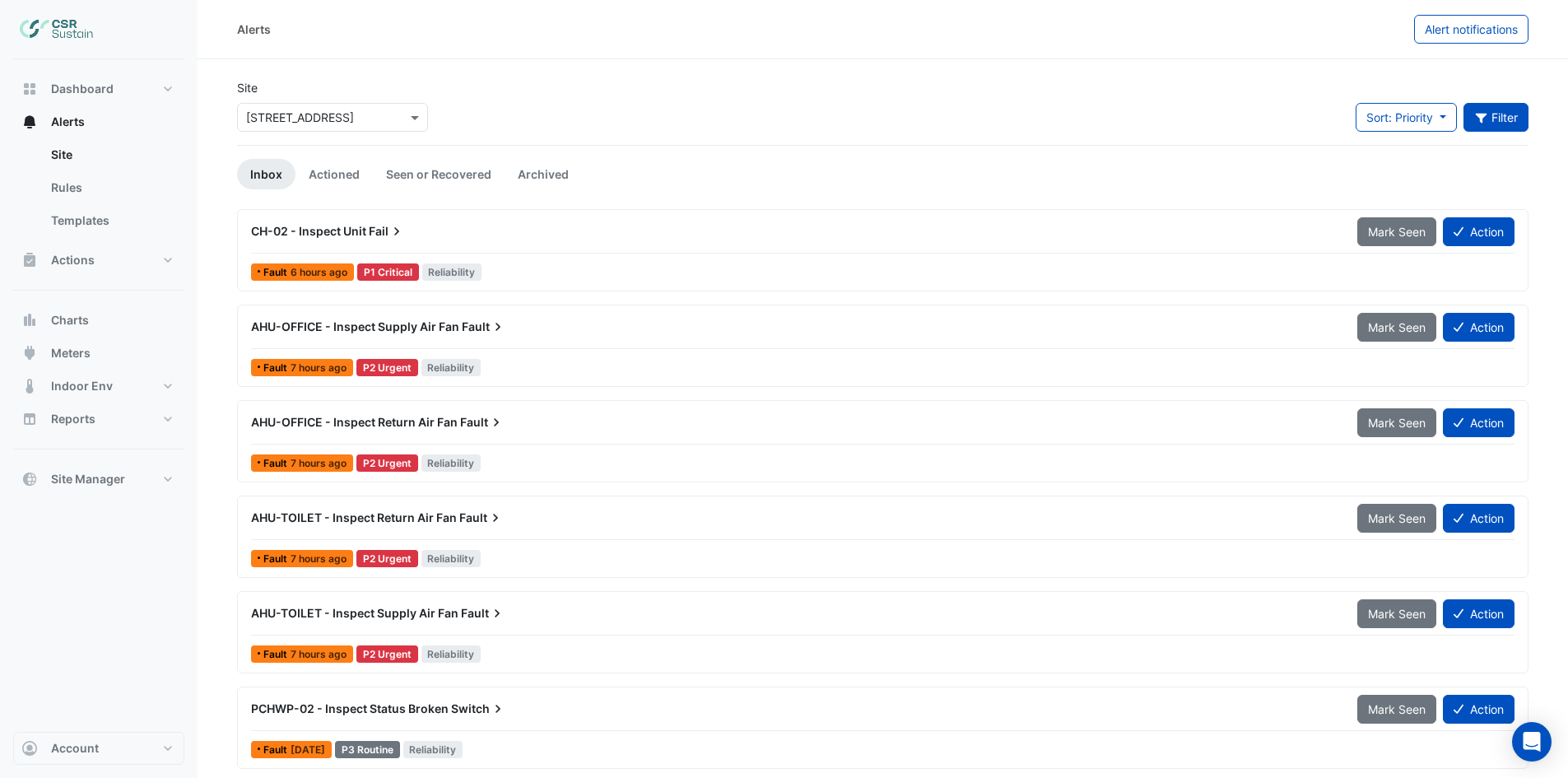
click at [1494, 121] on button "Filter" at bounding box center [1496, 117] width 66 height 29
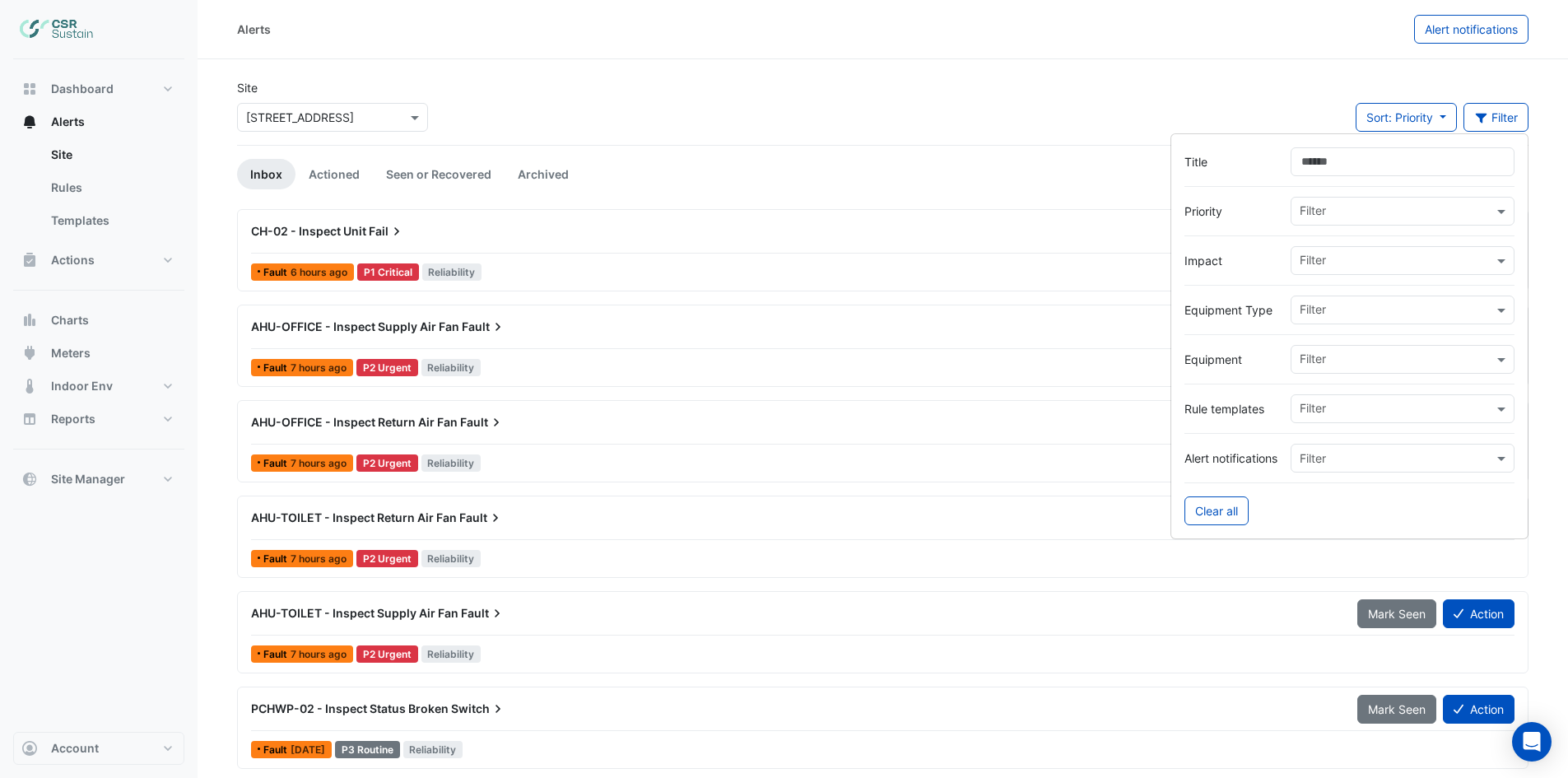
click at [1490, 267] on input "text" at bounding box center [1396, 262] width 193 height 18
click at [1339, 322] on span "Energy" at bounding box center [1323, 320] width 38 height 14
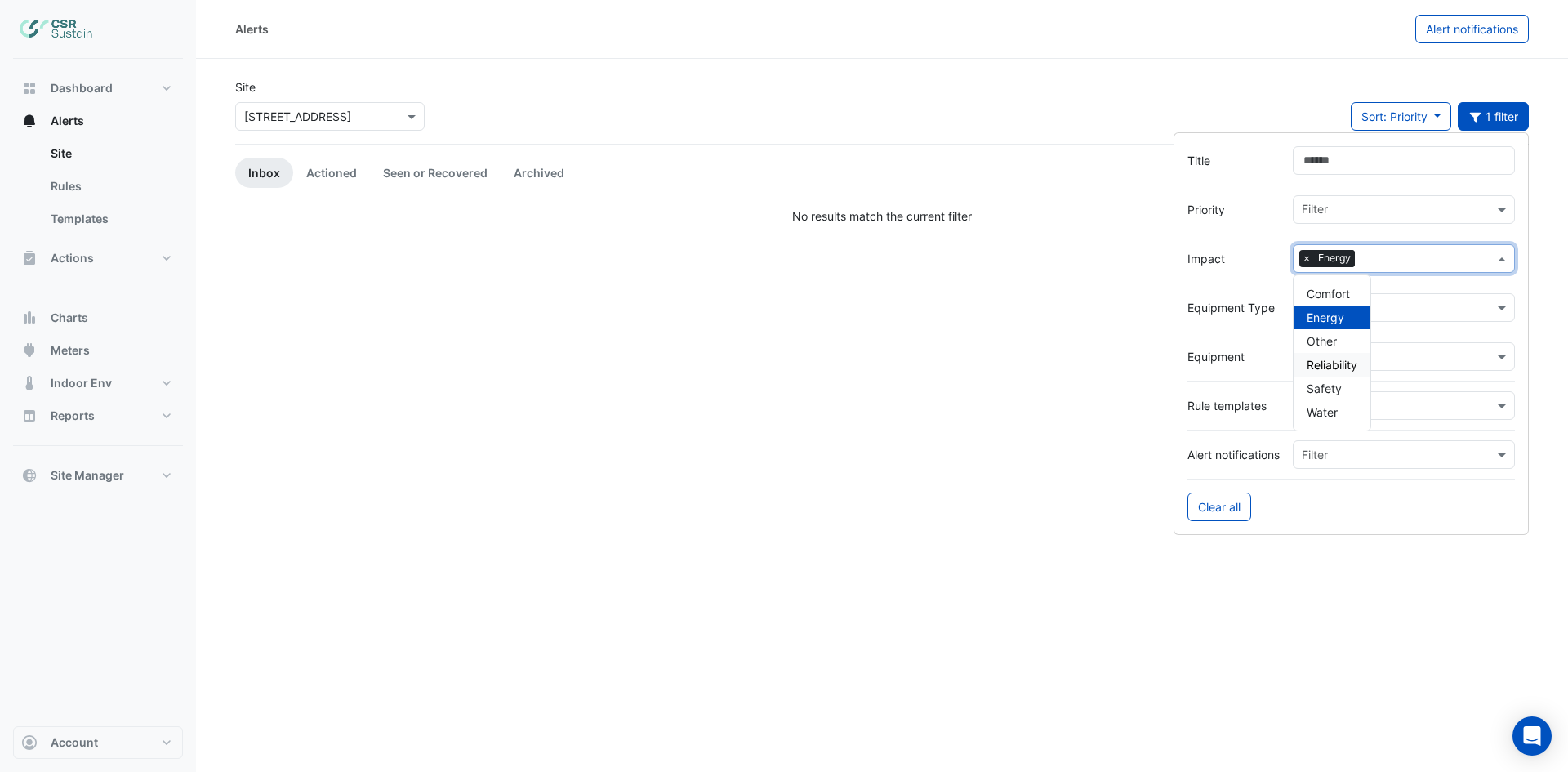
click at [1333, 367] on span "Reliability" at bounding box center [1332, 365] width 51 height 14
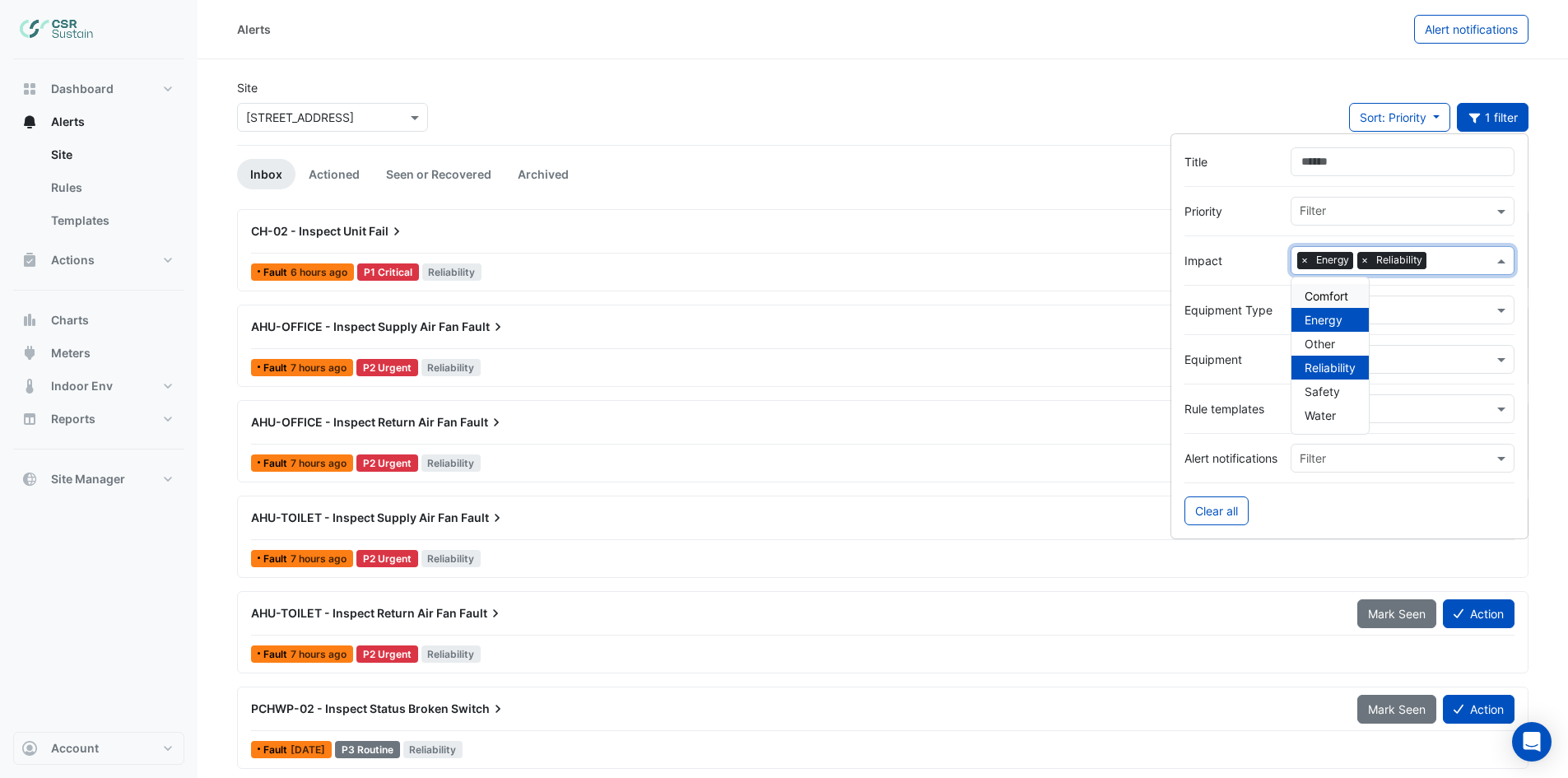
click at [1303, 260] on span "×" at bounding box center [1305, 260] width 15 height 17
click at [717, 96] on div "Site × 5 Exchange Quay Sort: Priority Priority Updated 1 filter" at bounding box center [882, 112] width 1311 height 66
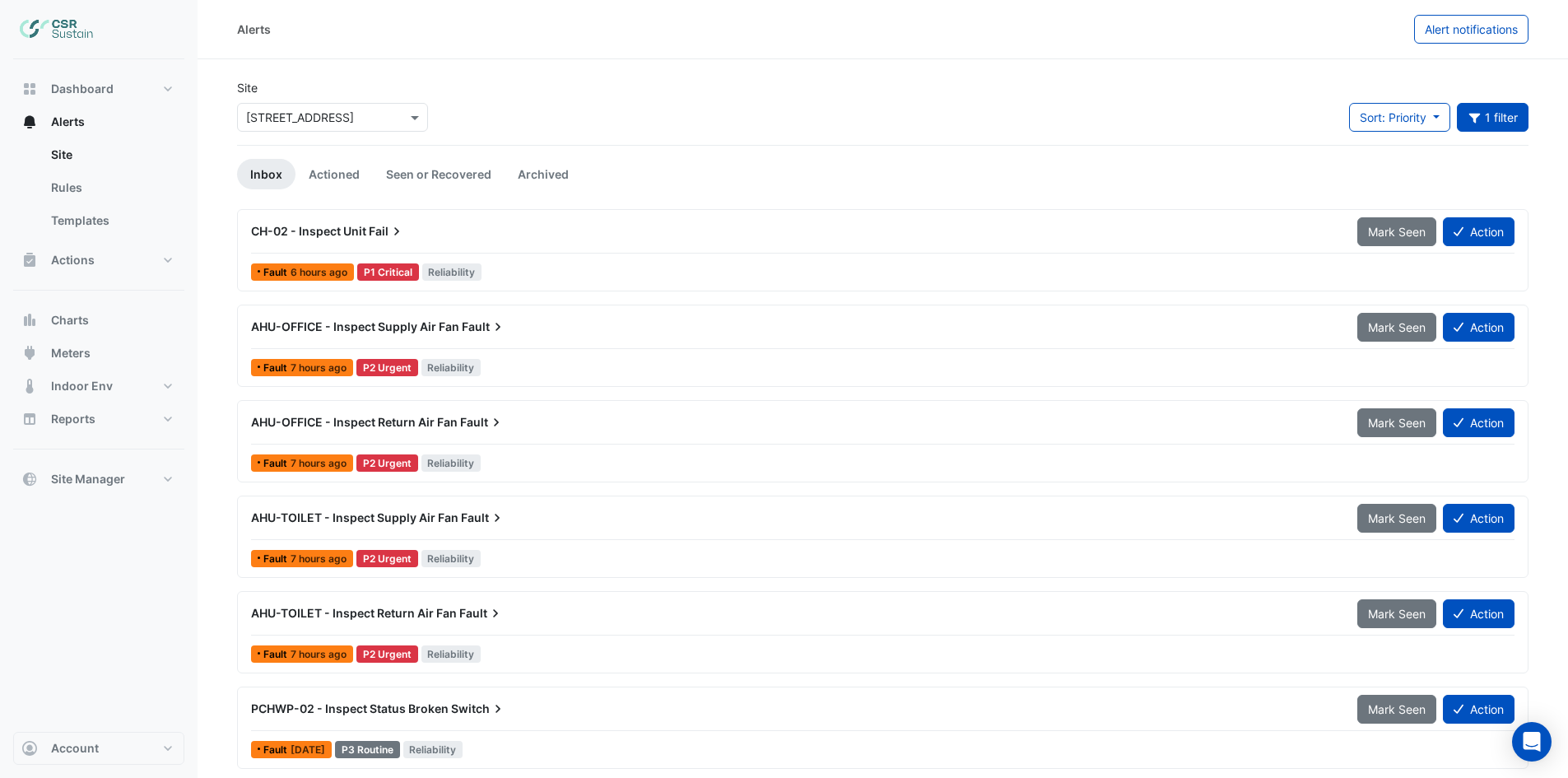
click at [373, 234] on span "Fail" at bounding box center [386, 231] width 36 height 17
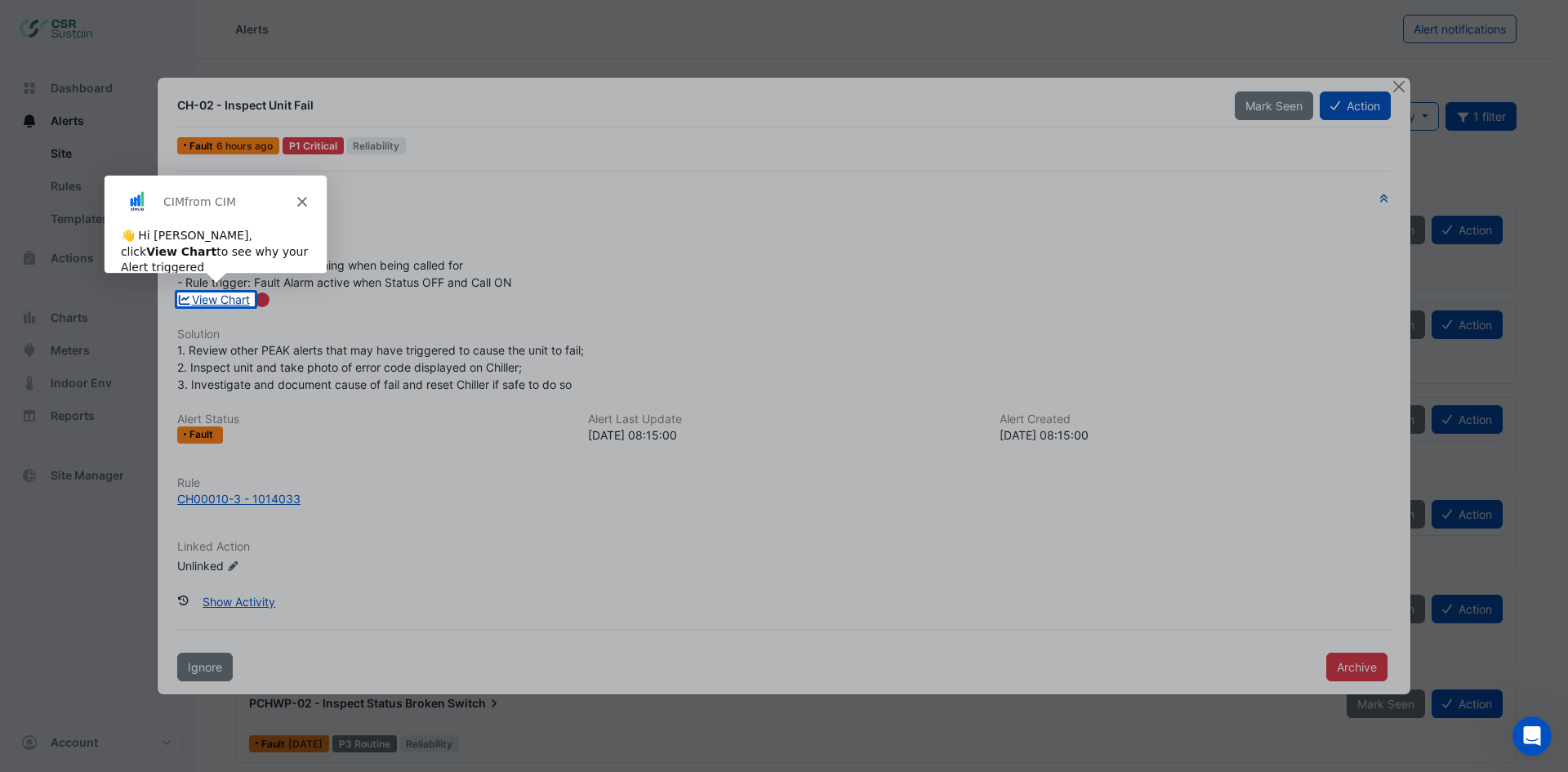
click at [219, 300] on link "View Chart" at bounding box center [213, 299] width 73 height 14
